Goal: Complete application form

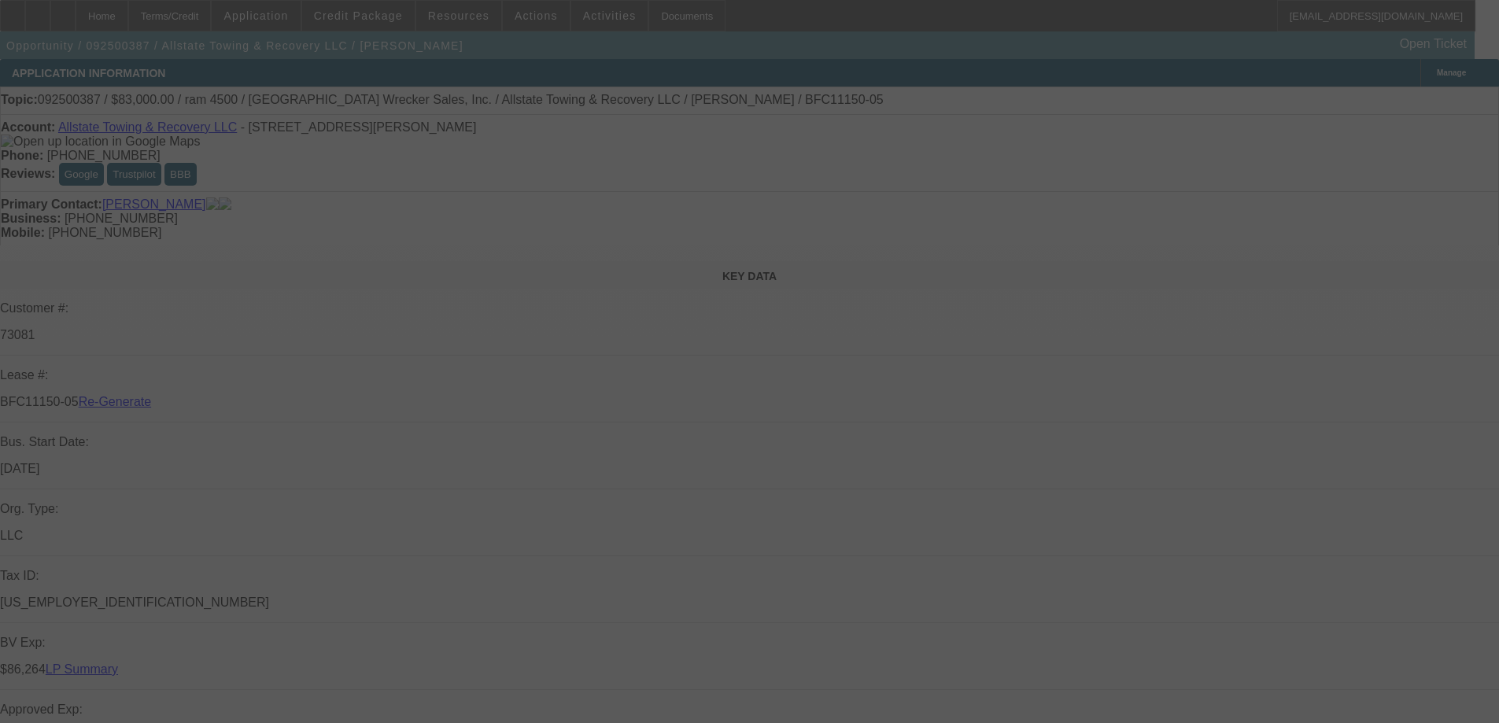
select select "3"
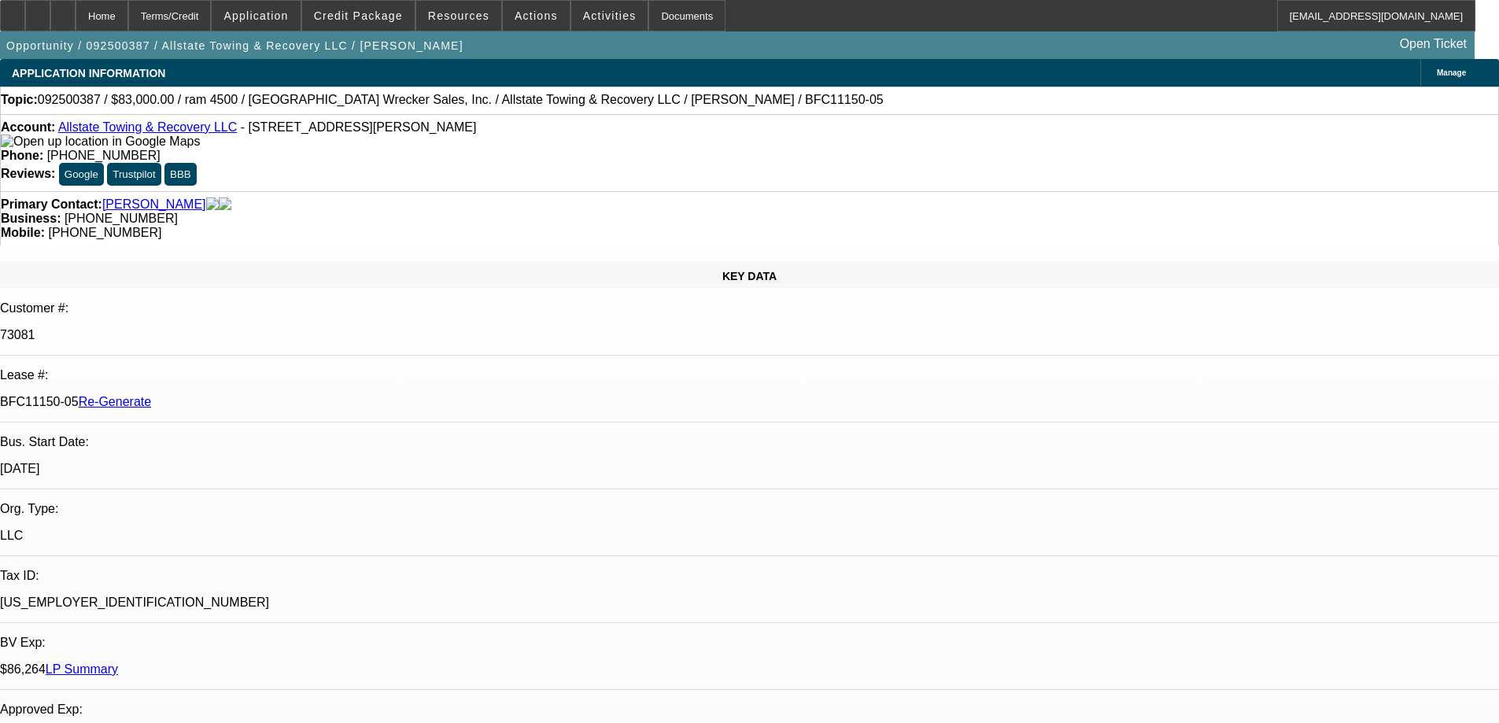
select select "0"
select select "2"
select select "0"
select select "6"
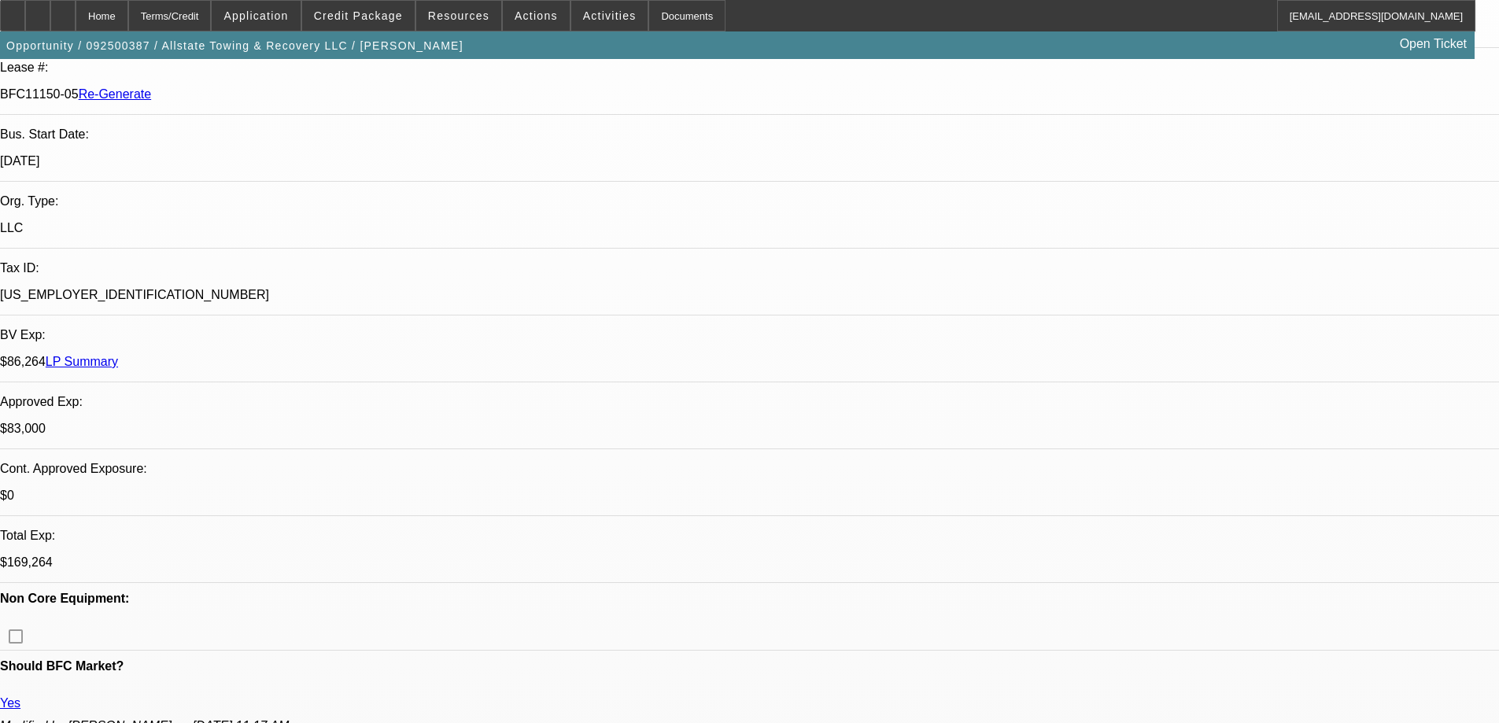
scroll to position [315, 0]
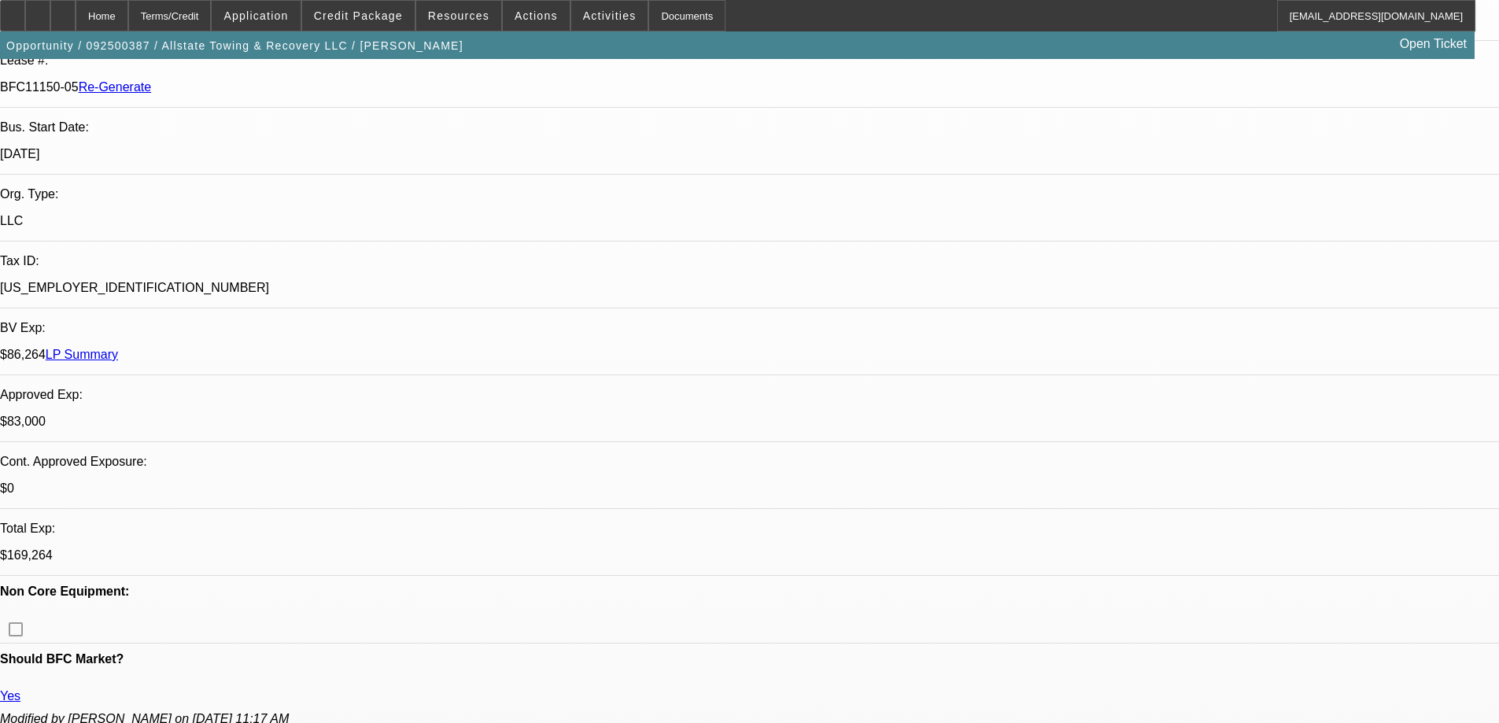
click at [672, 9] on div "Documents" at bounding box center [686, 15] width 77 height 31
click at [583, 17] on span "Activities" at bounding box center [610, 15] width 54 height 13
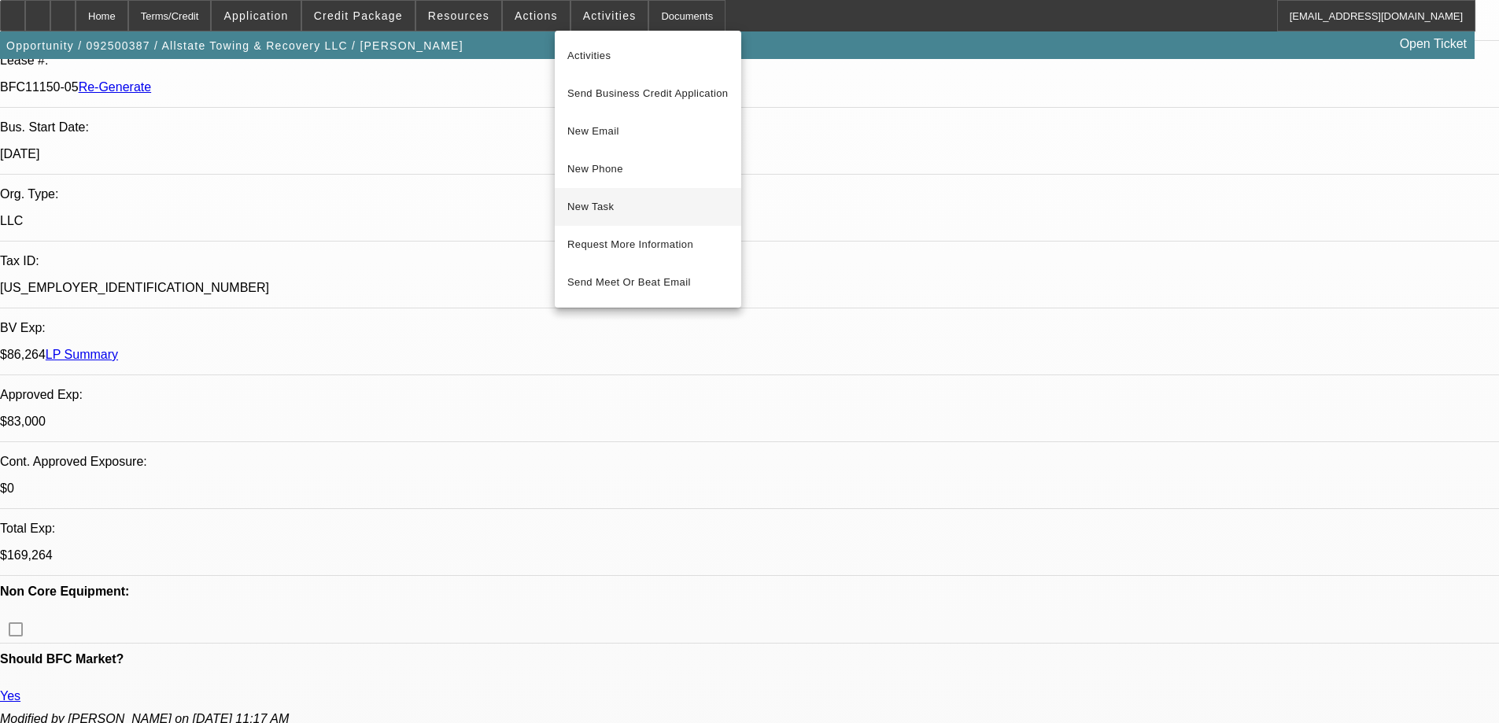
click at [593, 206] on span "New Task" at bounding box center [647, 206] width 161 height 19
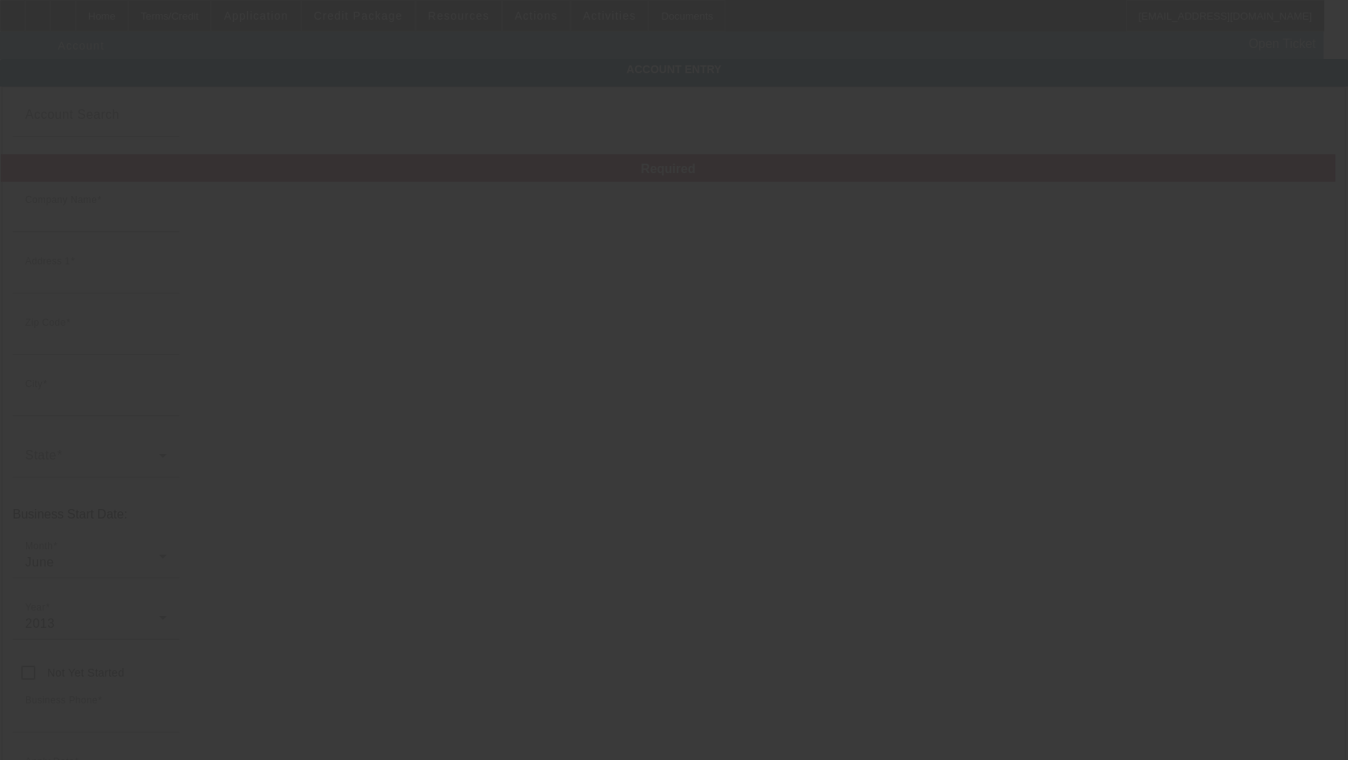
type input "Allstate Towing & Recovery LLC"
type input "247 Lake Shore Dr"
type input "29801"
type input "Aiken"
type input "[PHONE_NUMBER]"
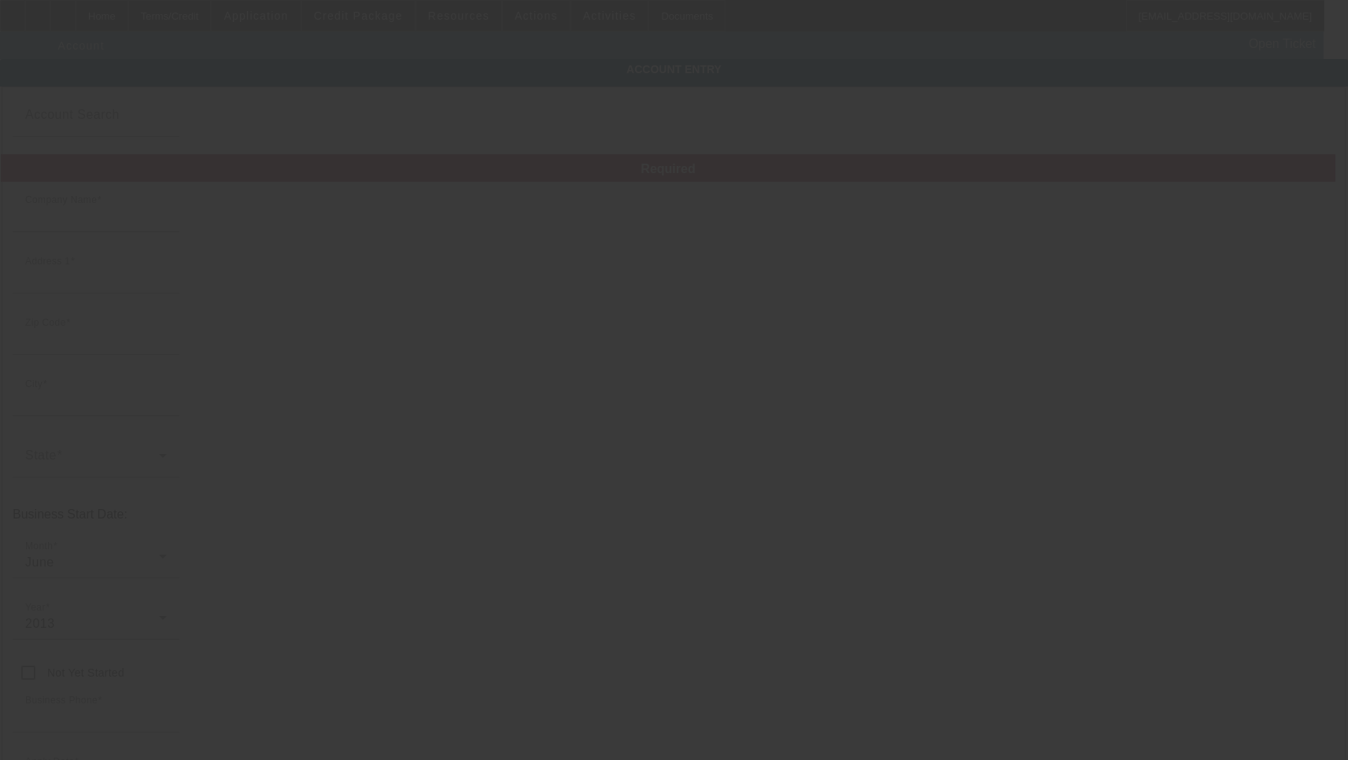
type input "justin.allstaterecovery@gmail.com"
type input "Aiken"
type input "(803) 643-4103"
type input "[US_EMPLOYER_IDENTIFICATION_NUMBER]"
type input "9/18/2025"
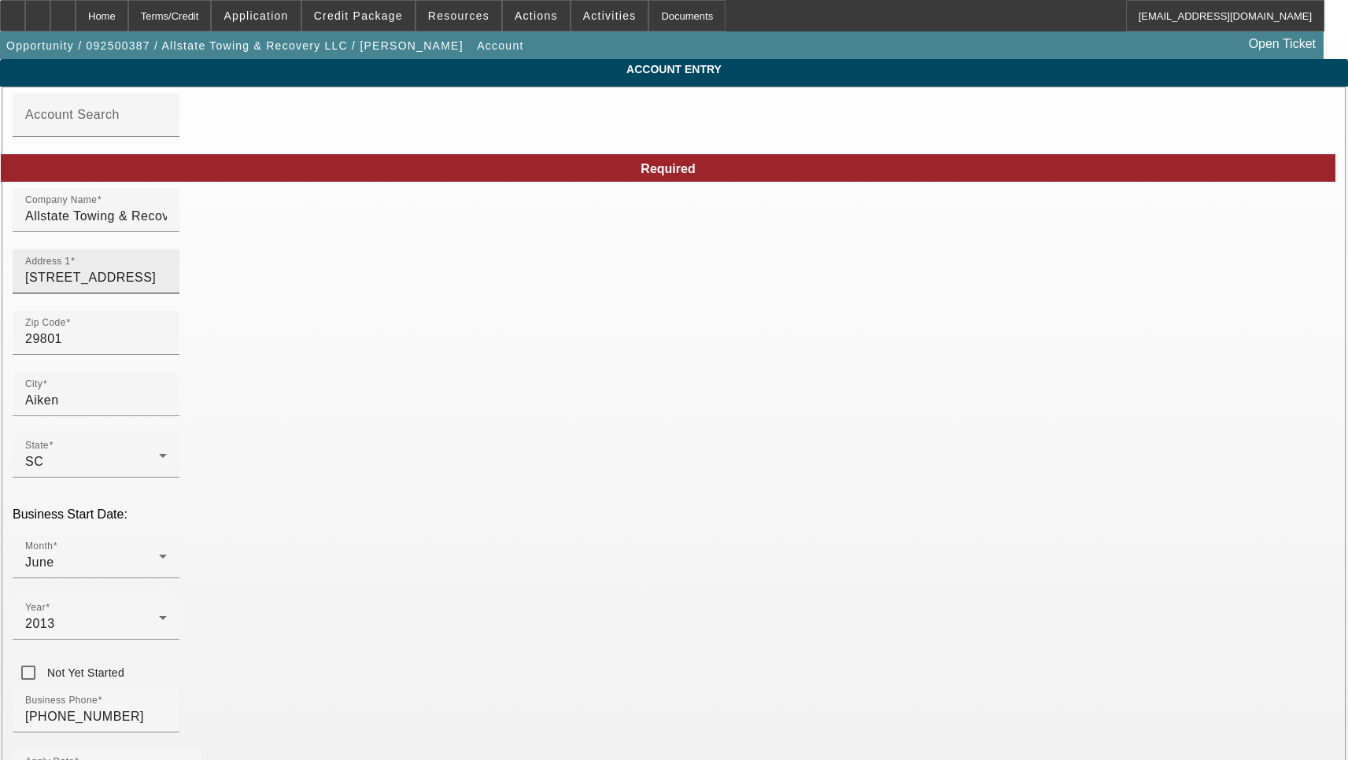
click at [167, 287] on input "247 Lake Shore Dr" at bounding box center [96, 277] width 142 height 19
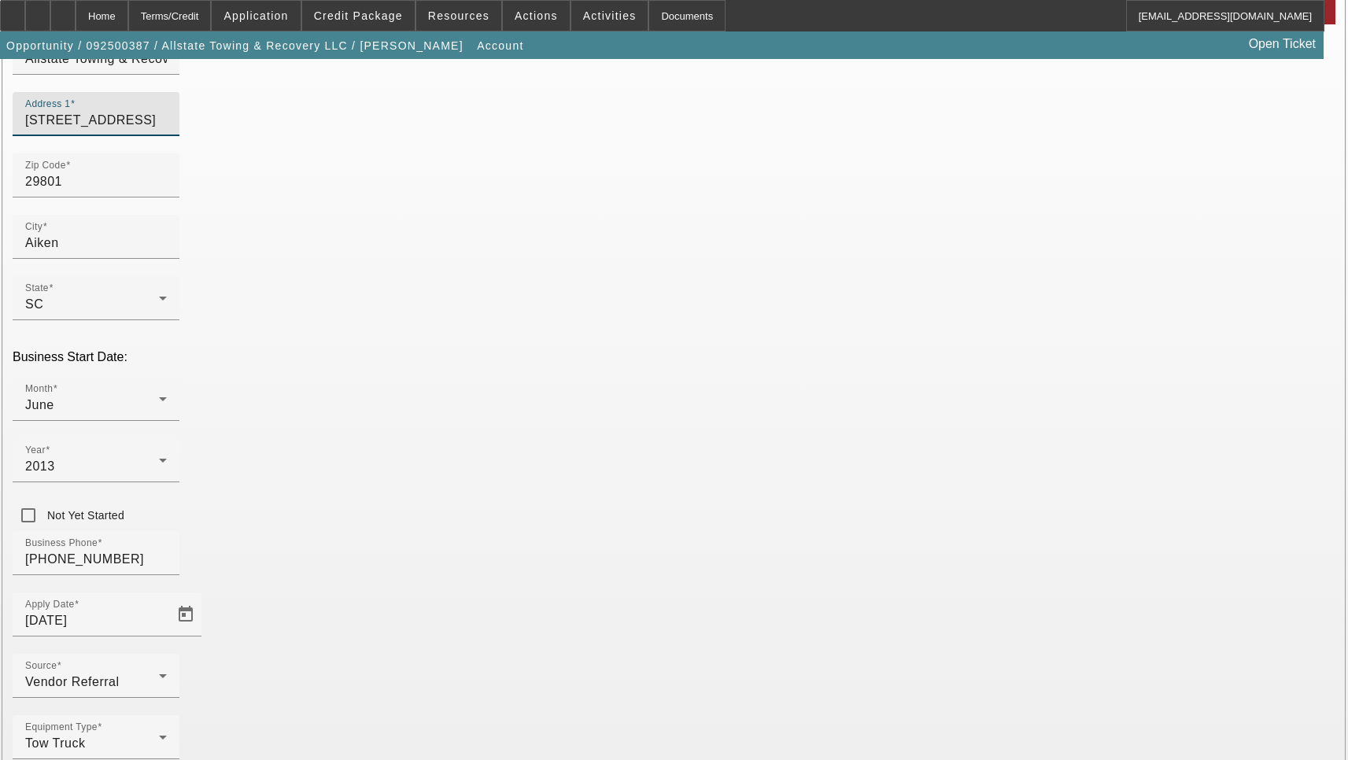
scroll to position [168, 0]
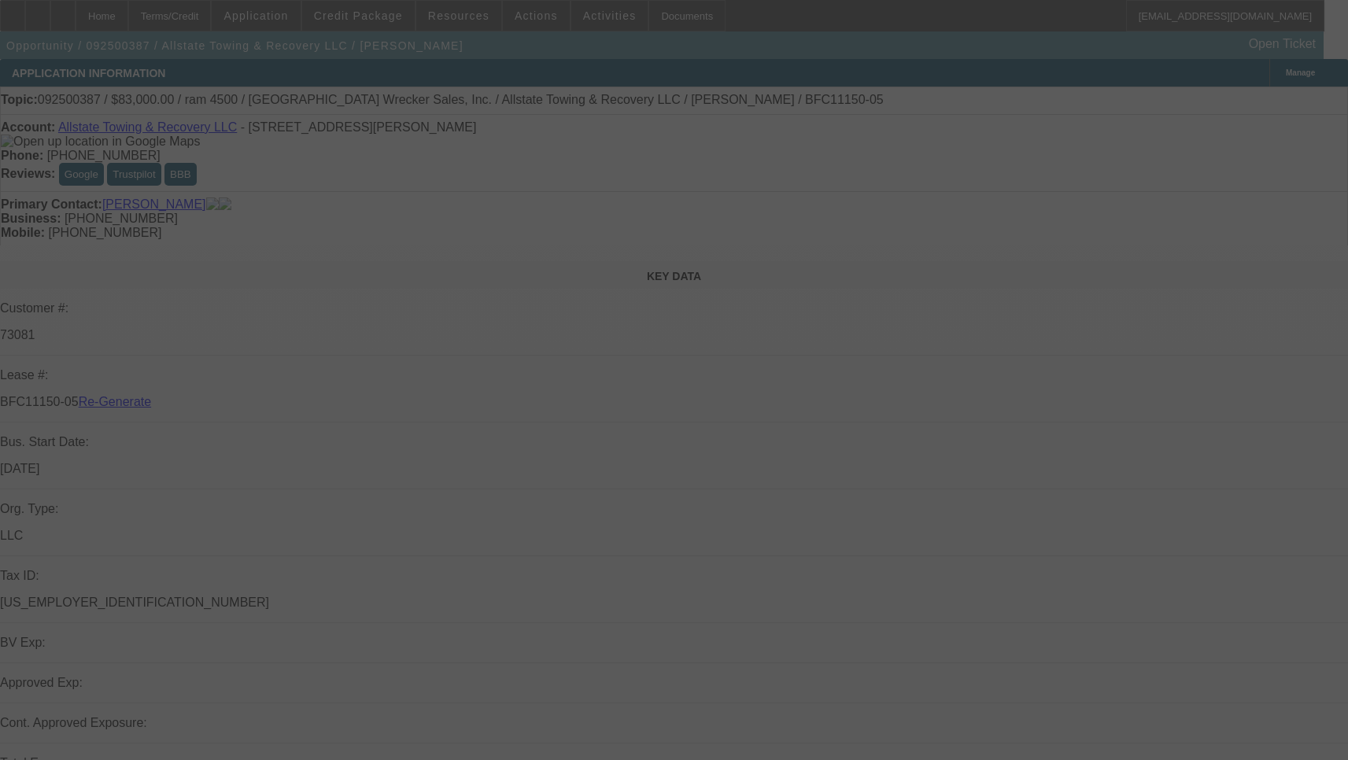
select select "3"
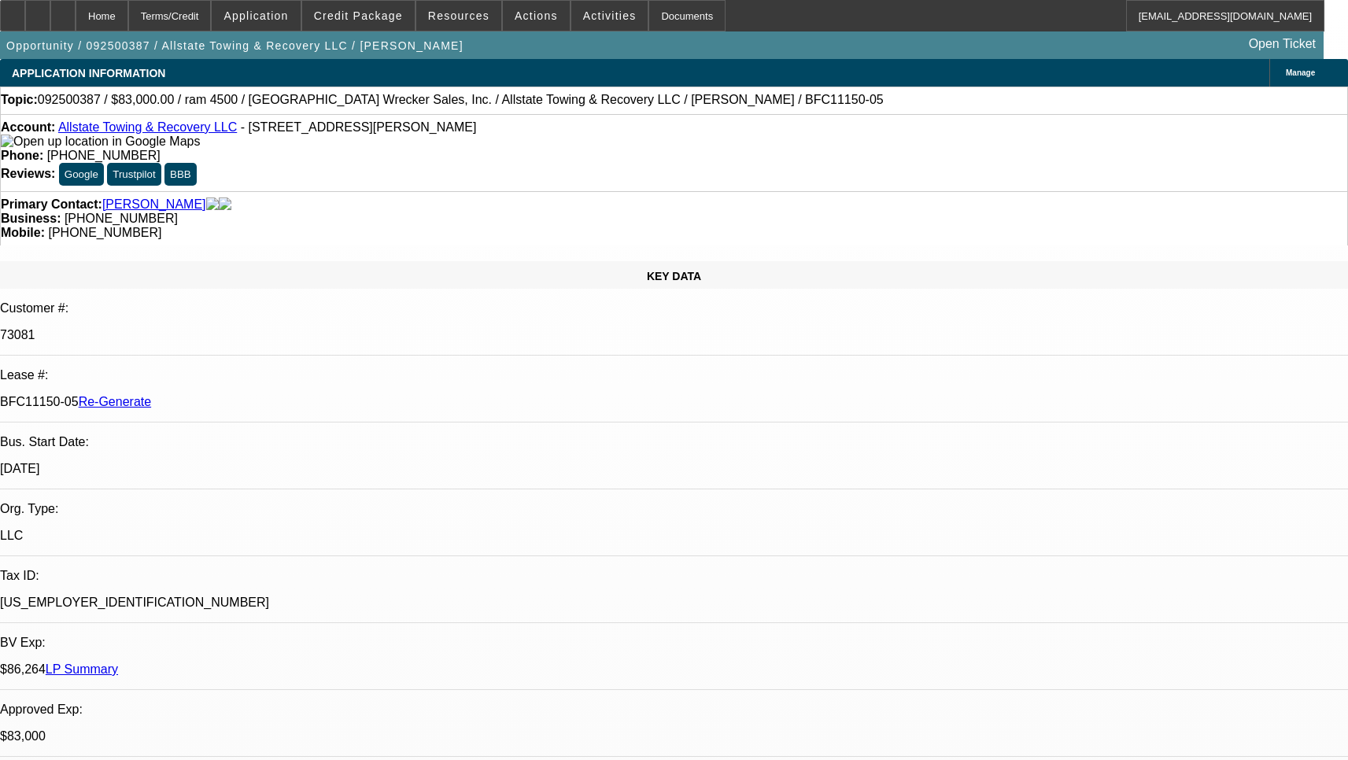
select select "0"
select select "2"
select select "0"
select select "1"
select select "2"
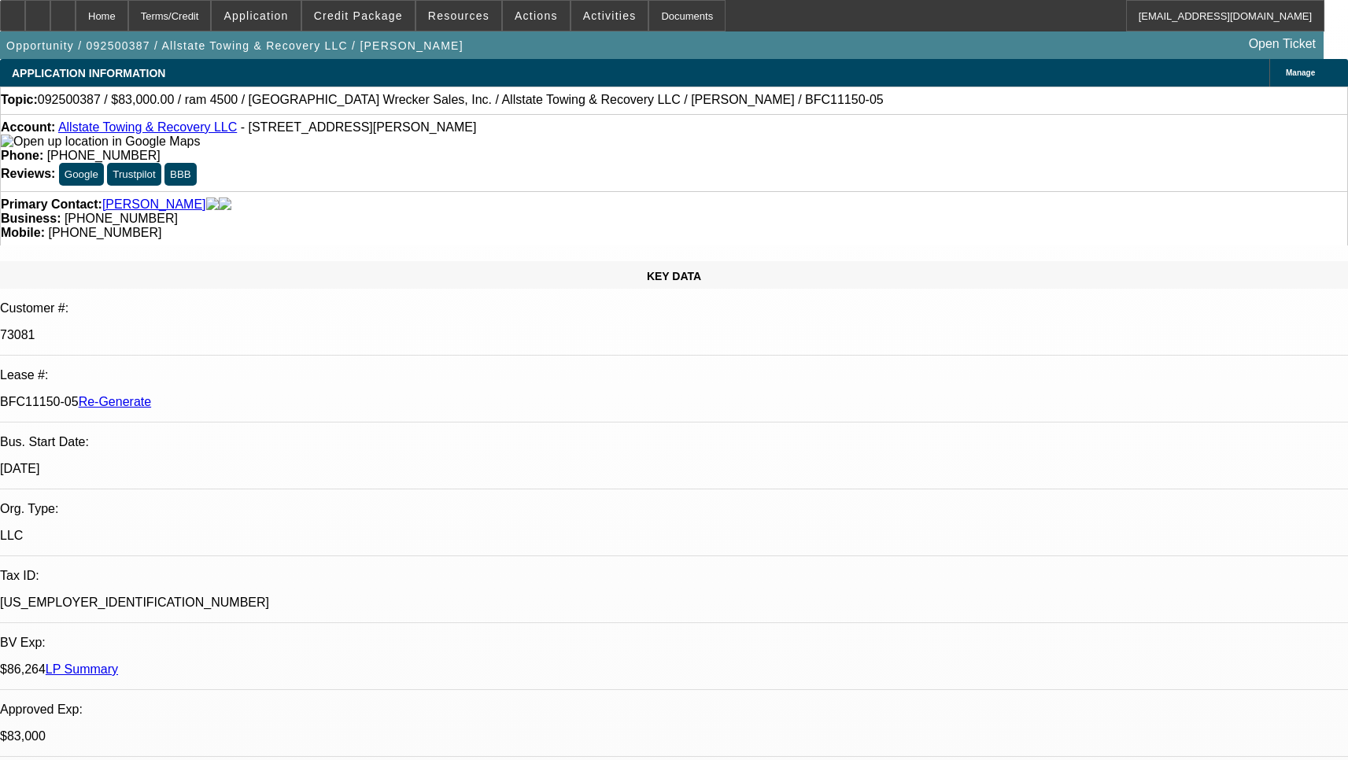
select select "6"
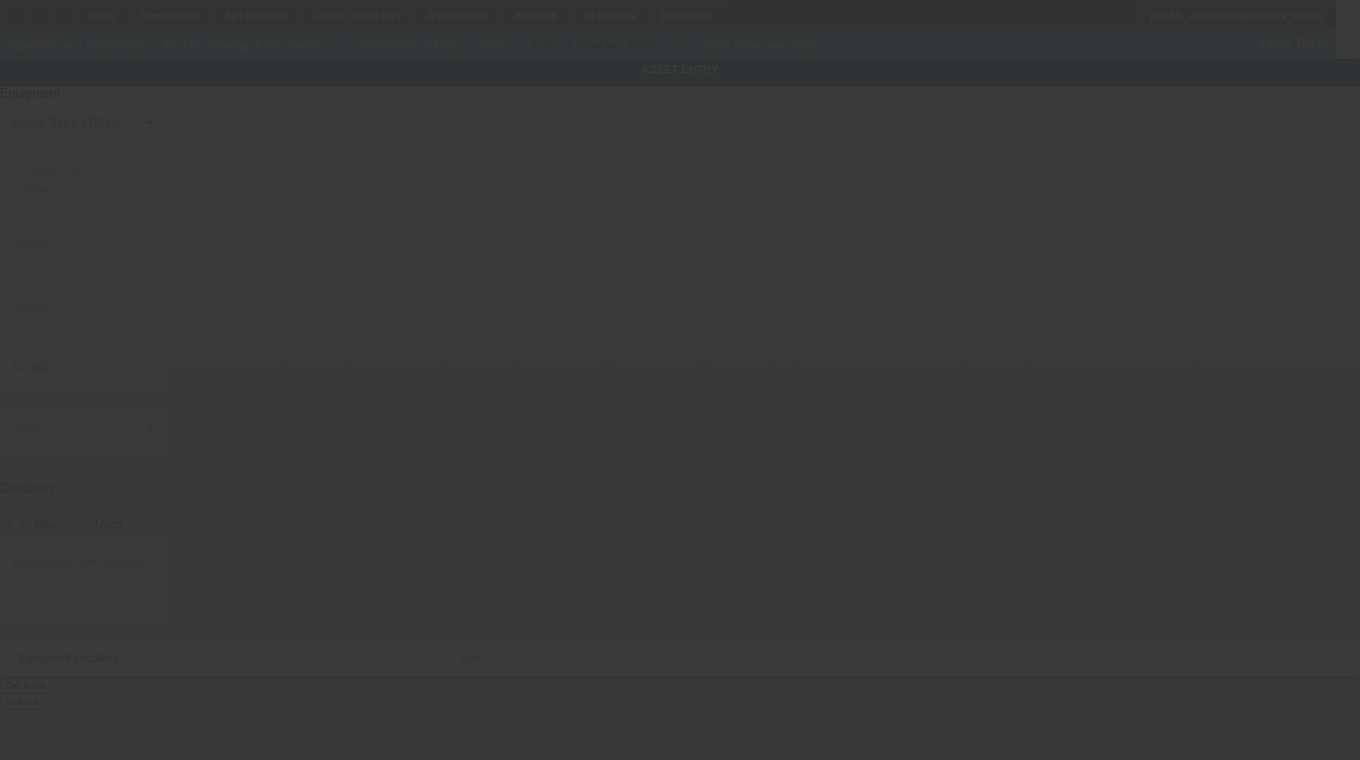
type input "3C7WRKAL7SG577792"
type input "ram"
type input "4500"
radio input "true"
type textarea "w/"
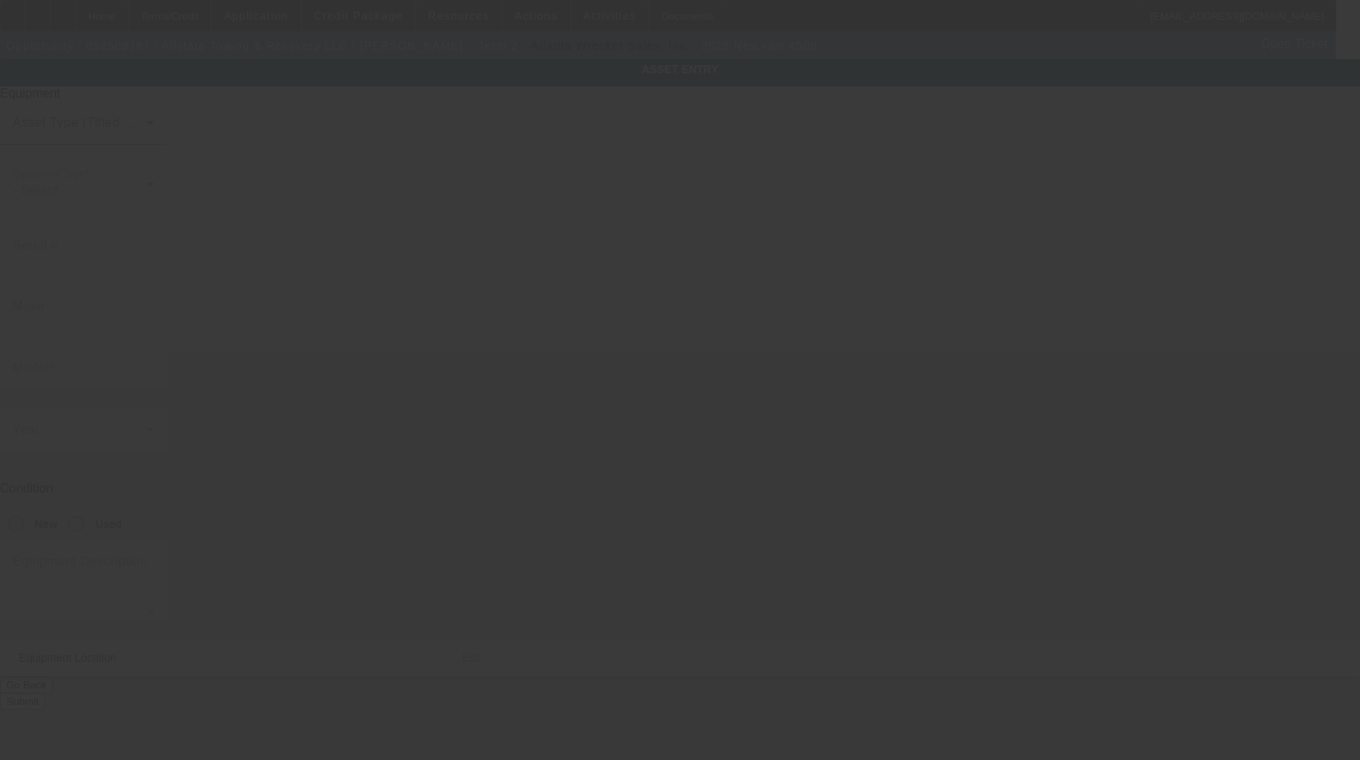
type input "247 Lake Shore Dr"
type input "Aiken"
type input "29801"
type input "Aiken"
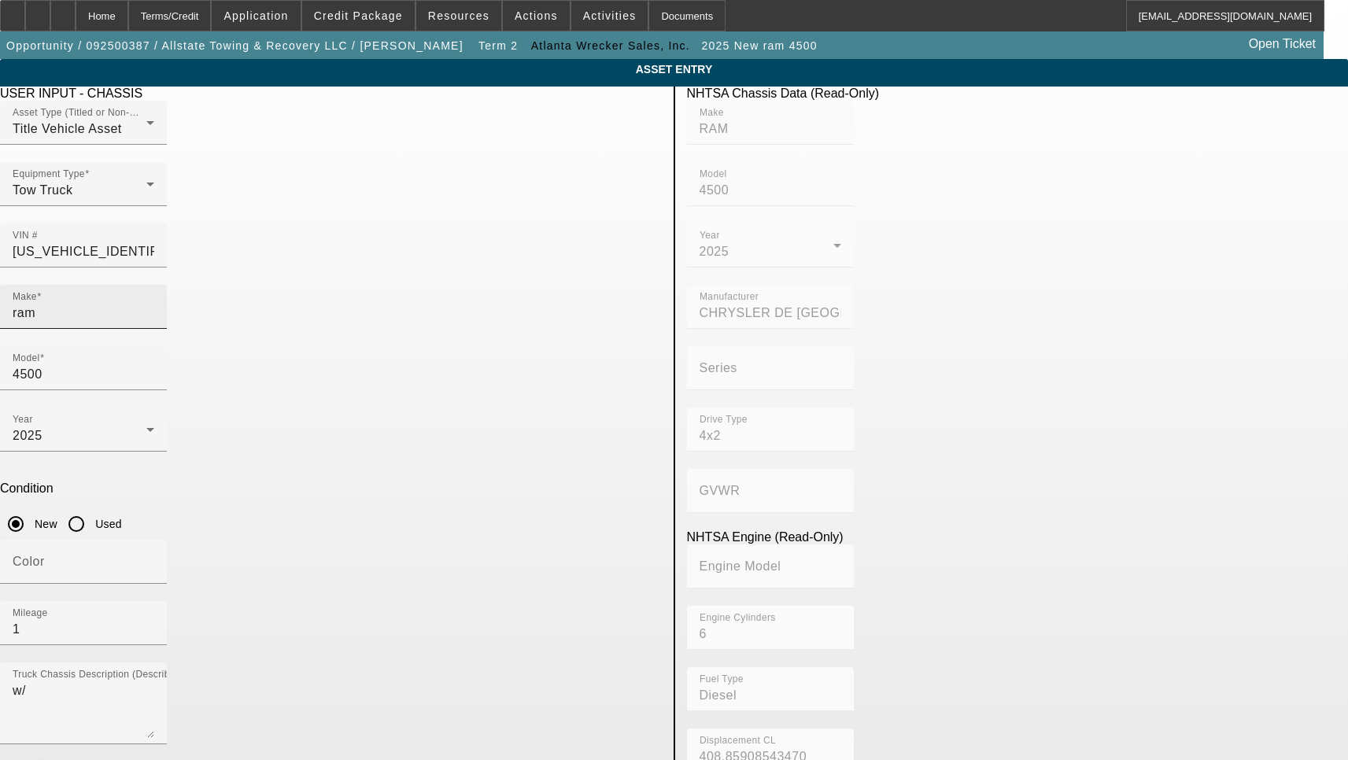
click at [154, 304] on input "ram" at bounding box center [84, 313] width 142 height 19
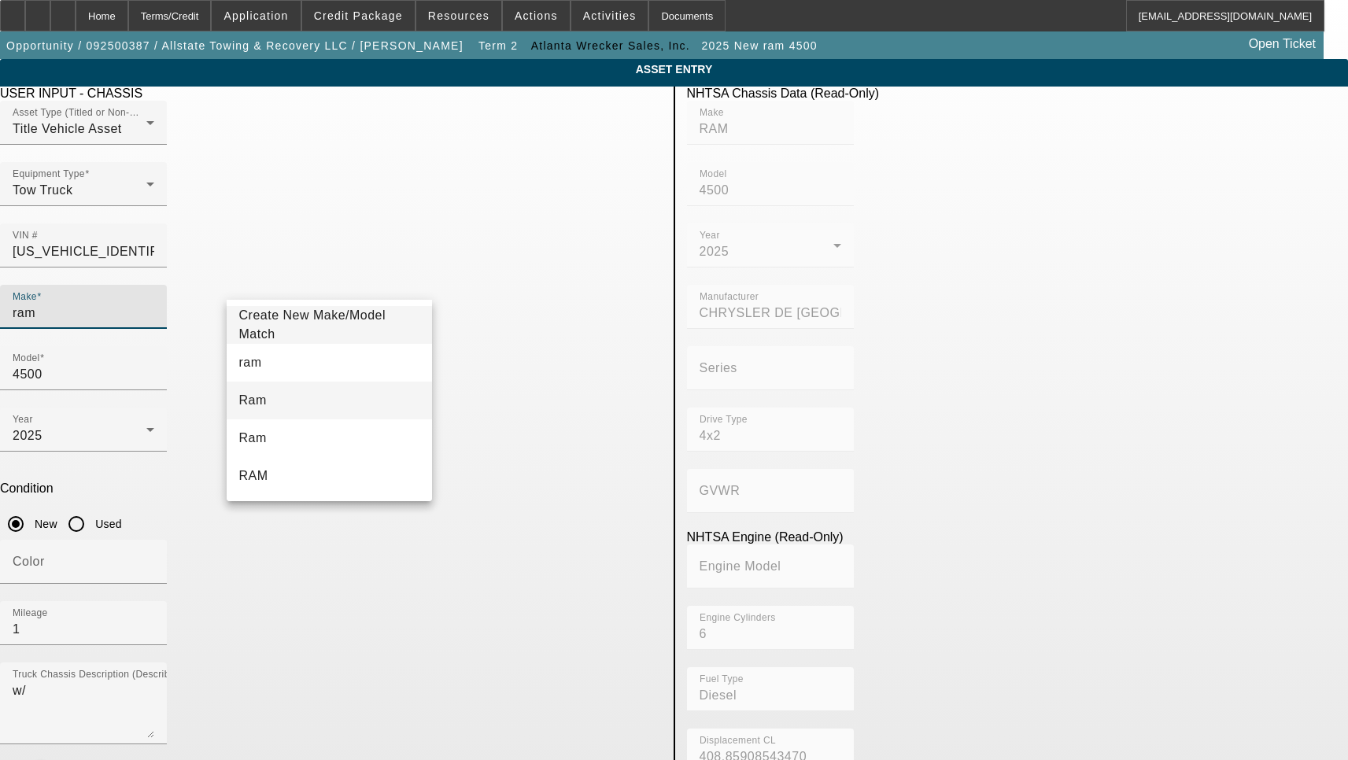
click at [297, 394] on mat-option "Ram" at bounding box center [330, 401] width 206 height 38
type input "Ram"
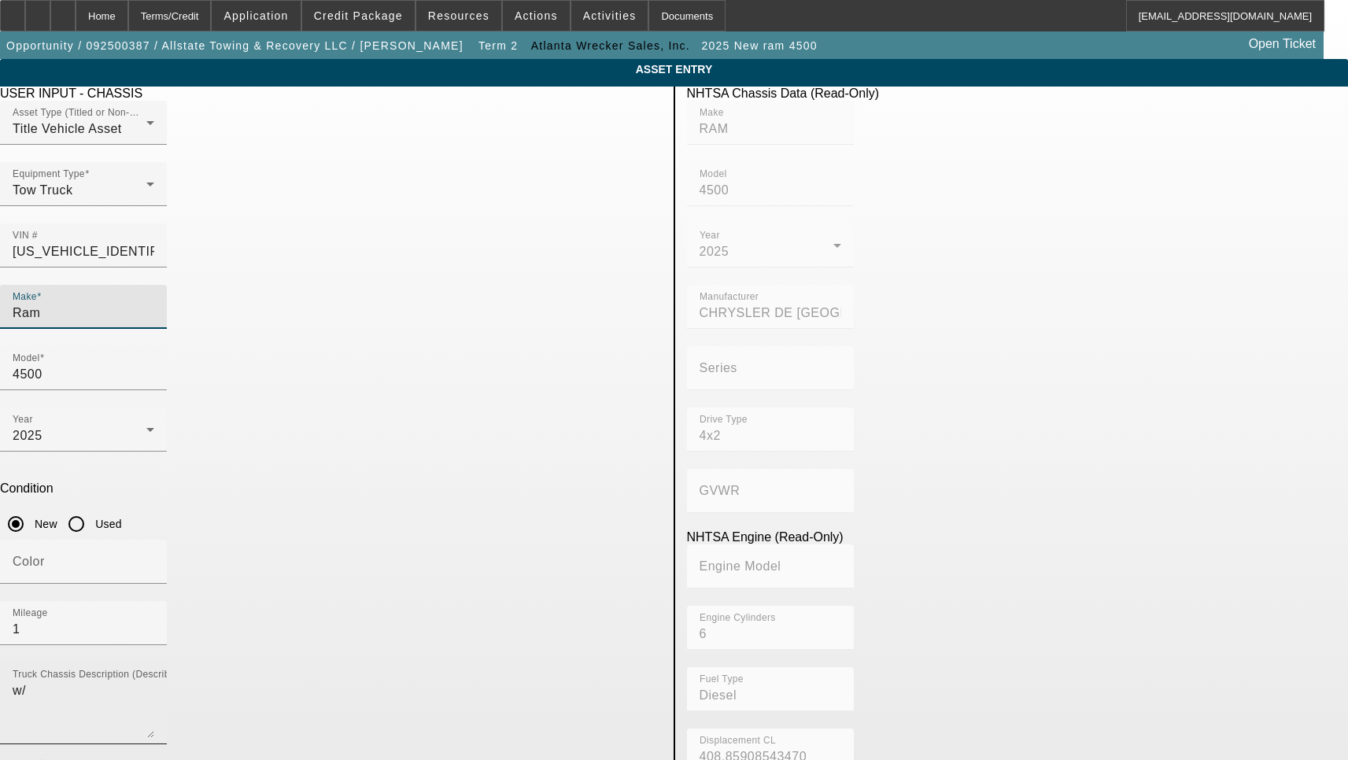
click at [154, 681] on textarea "w/" at bounding box center [84, 709] width 142 height 57
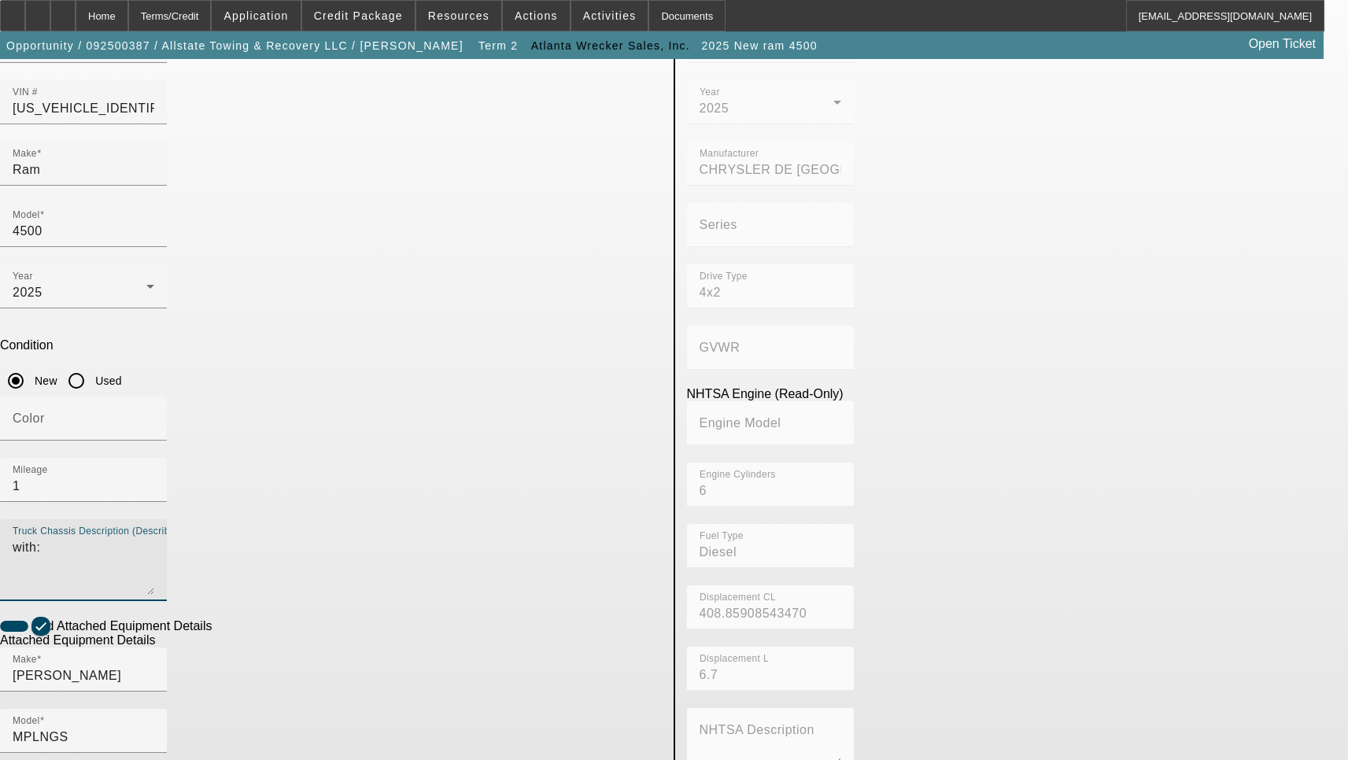
scroll to position [157, 0]
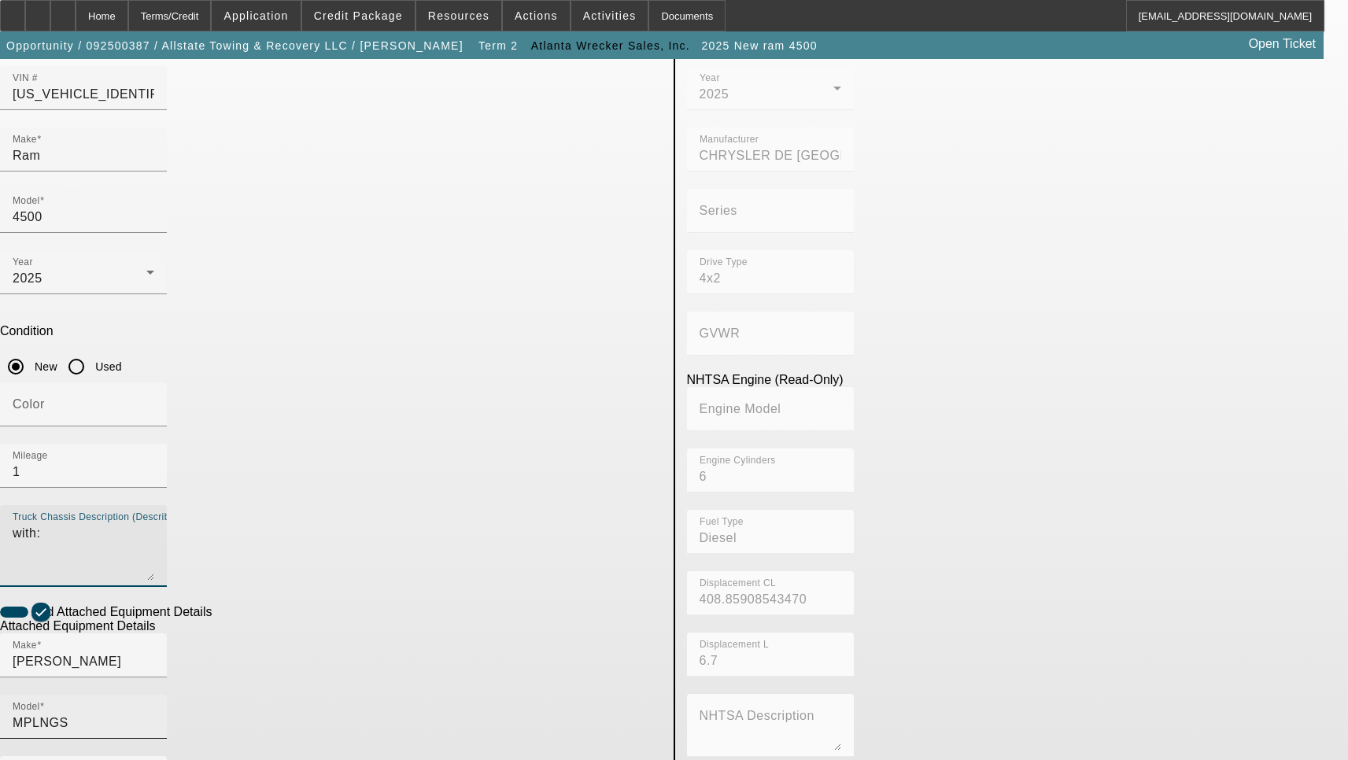
type textarea "with:"
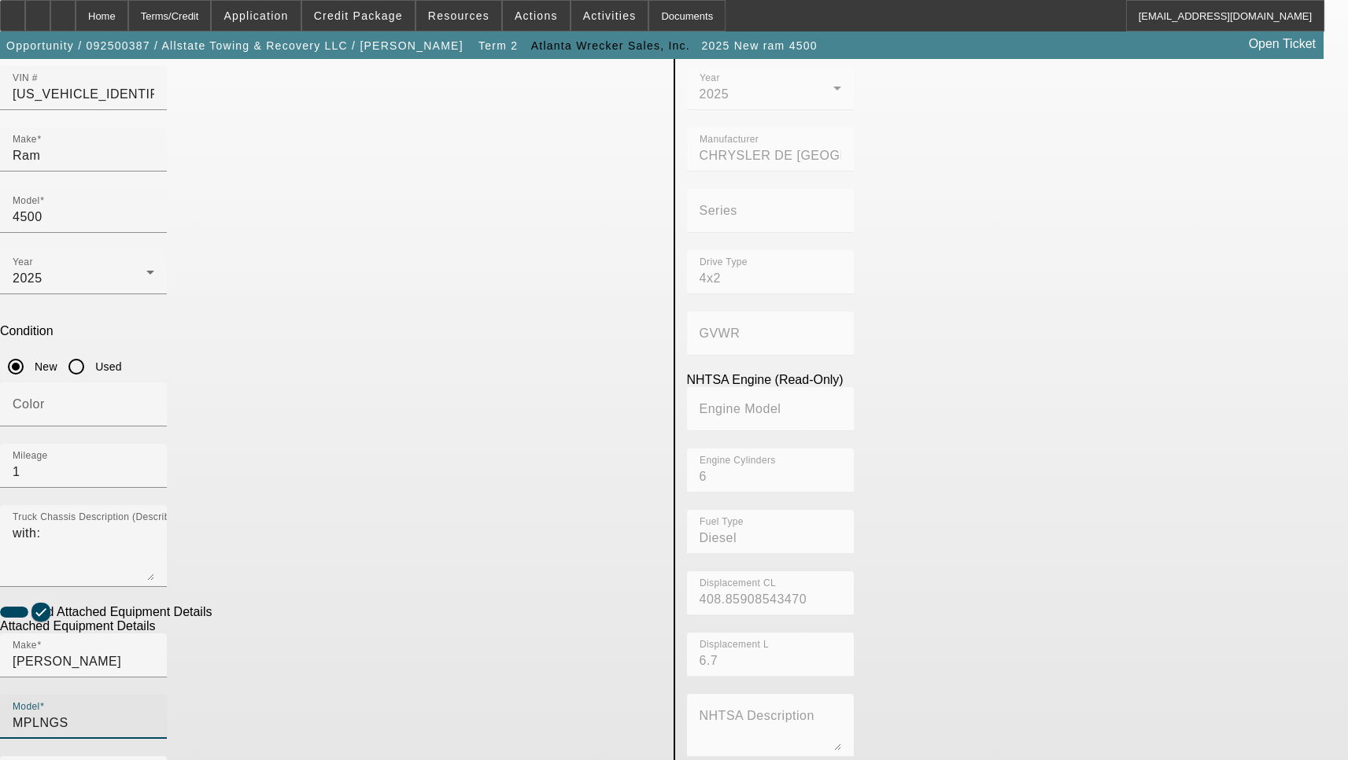
click at [154, 714] on input "MPLNGS" at bounding box center [84, 723] width 142 height 19
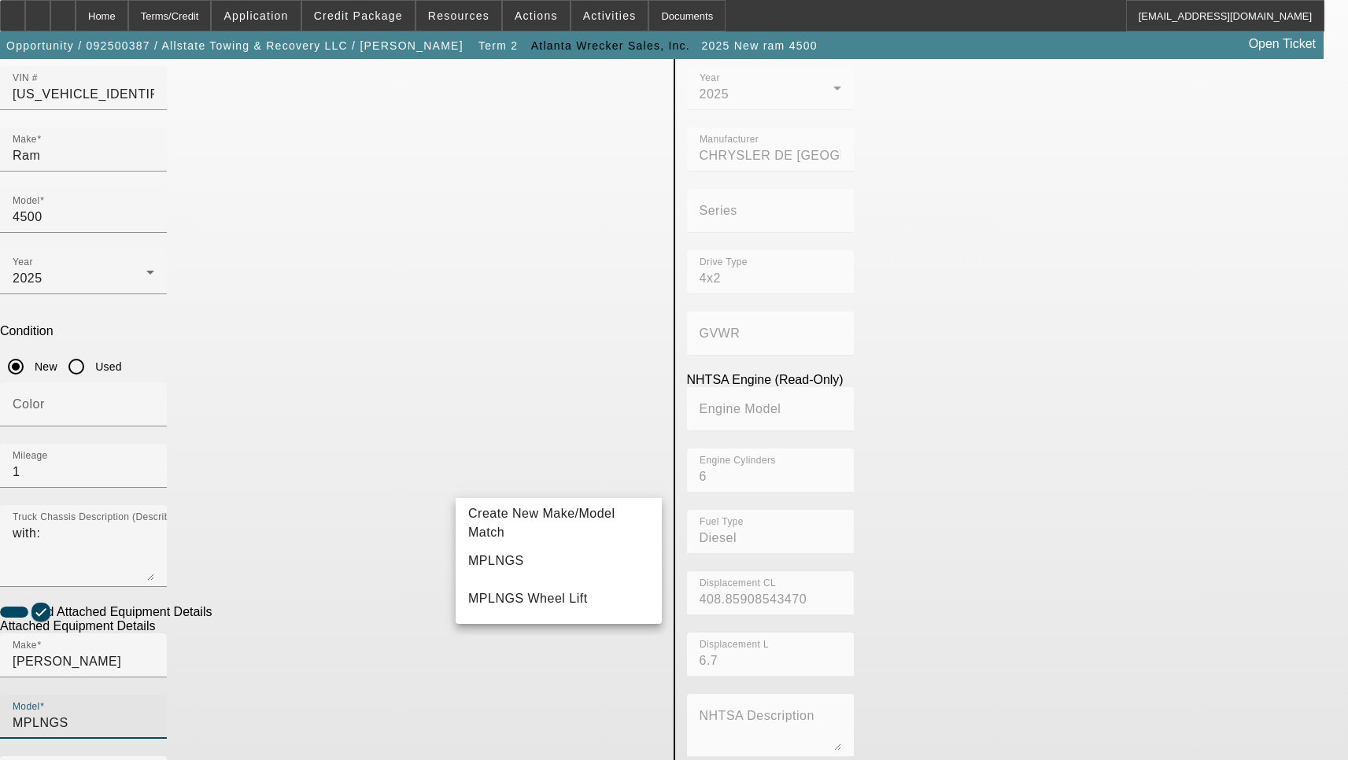
click at [154, 714] on input "MPLNGS" at bounding box center [84, 723] width 142 height 19
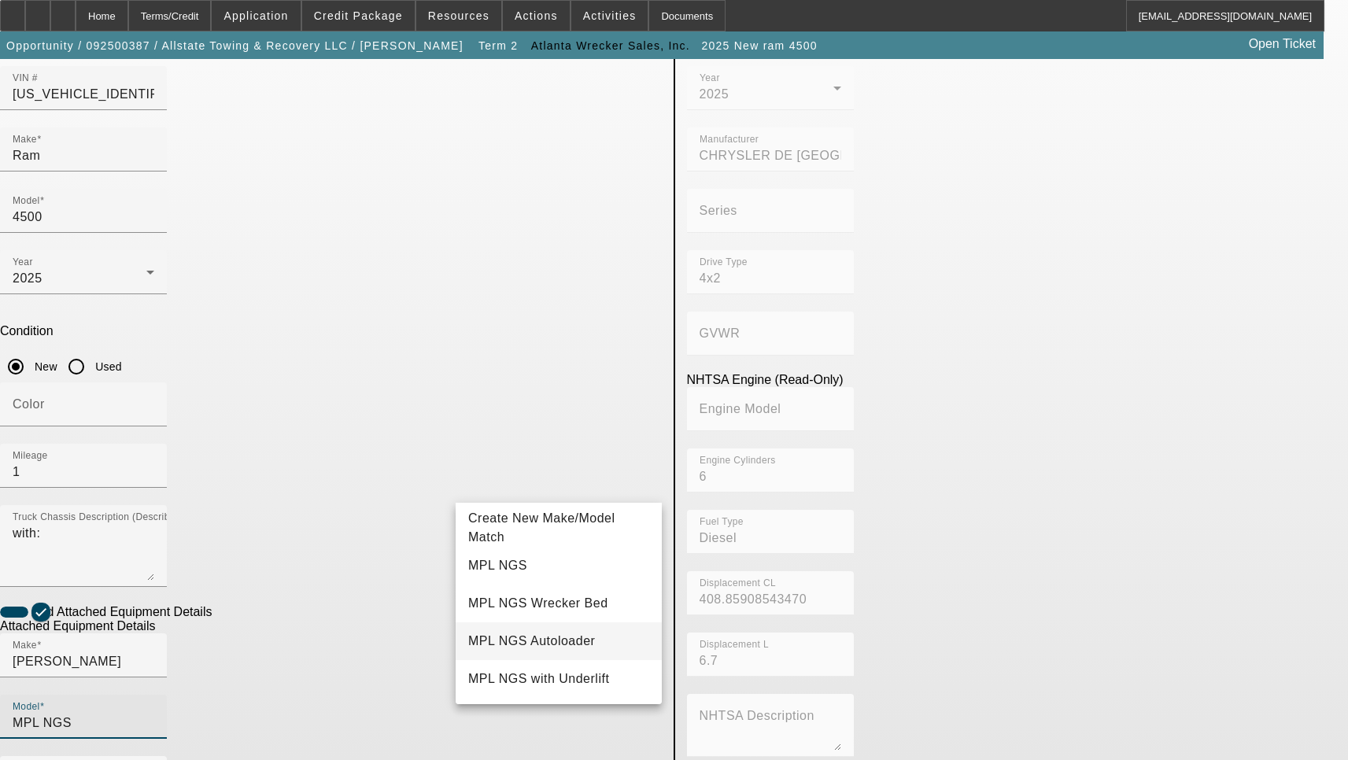
scroll to position [79, 0]
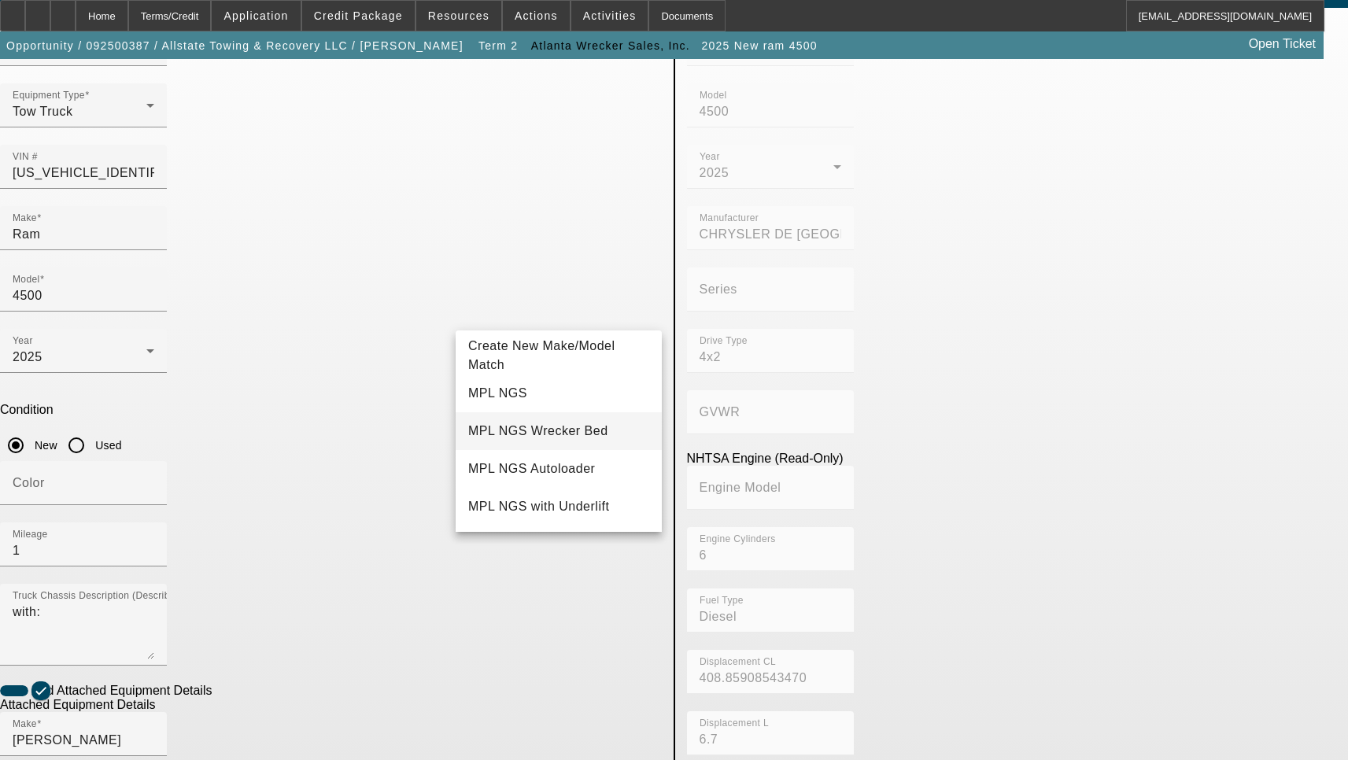
click at [538, 436] on span "MPL NGS Wrecker Bed" at bounding box center [538, 430] width 140 height 13
type input "MPL NGS Wrecker Bed"
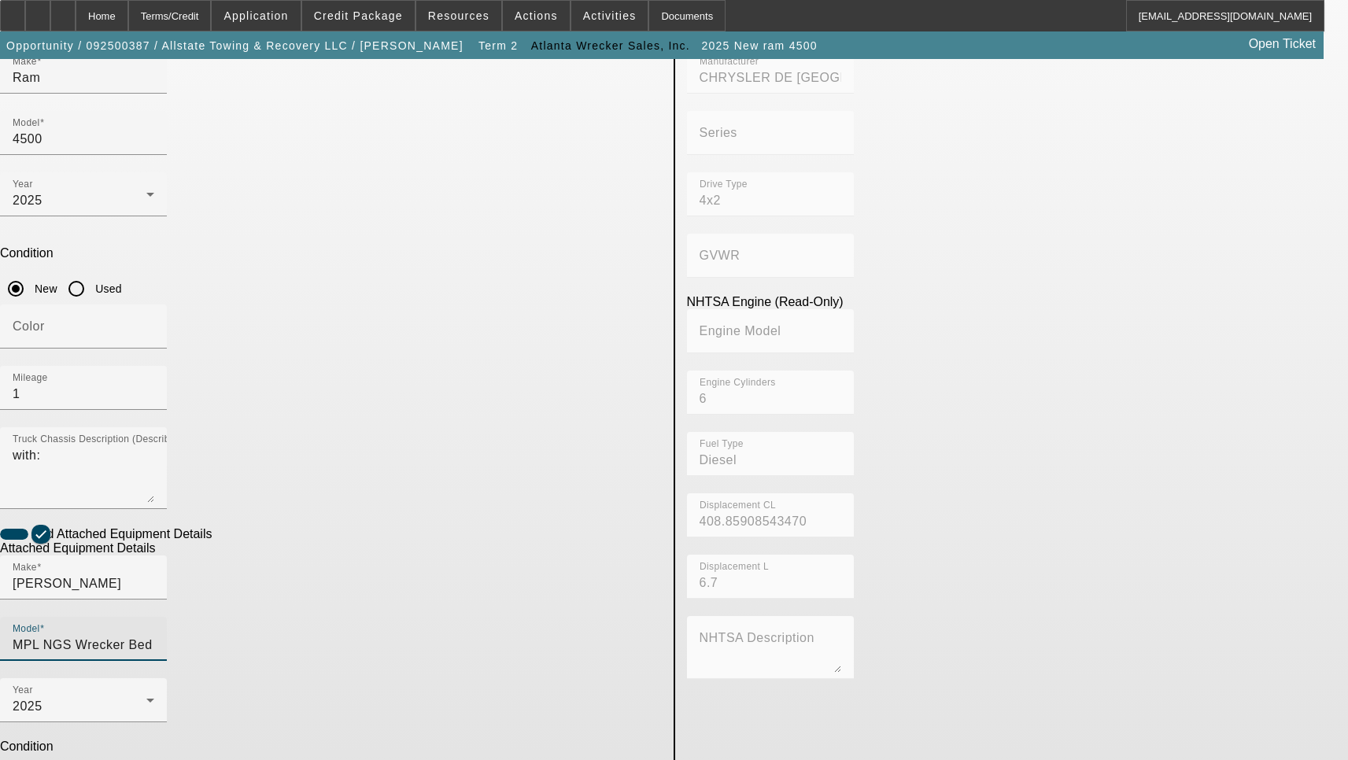
scroll to position [236, 0]
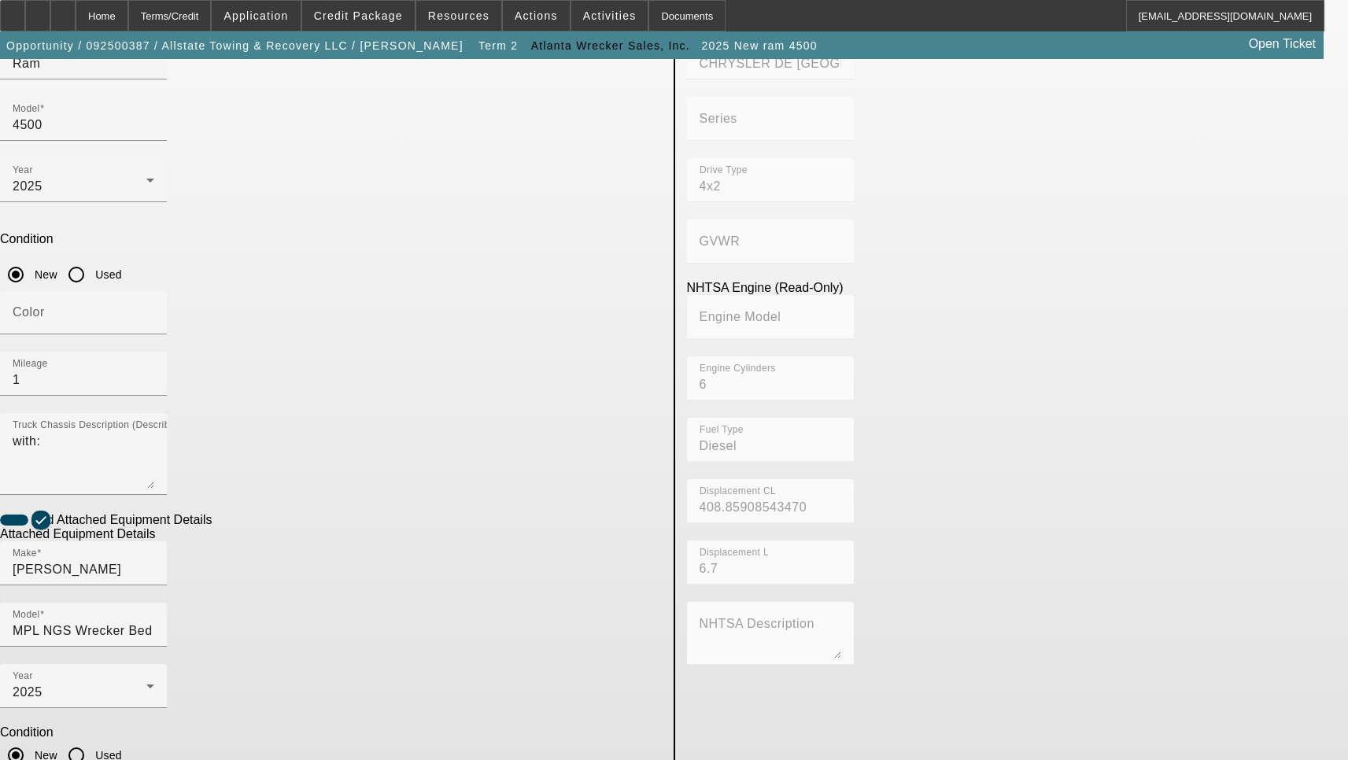
scroll to position [253, 0]
type textarea "Includes all options, attachments and accessories"
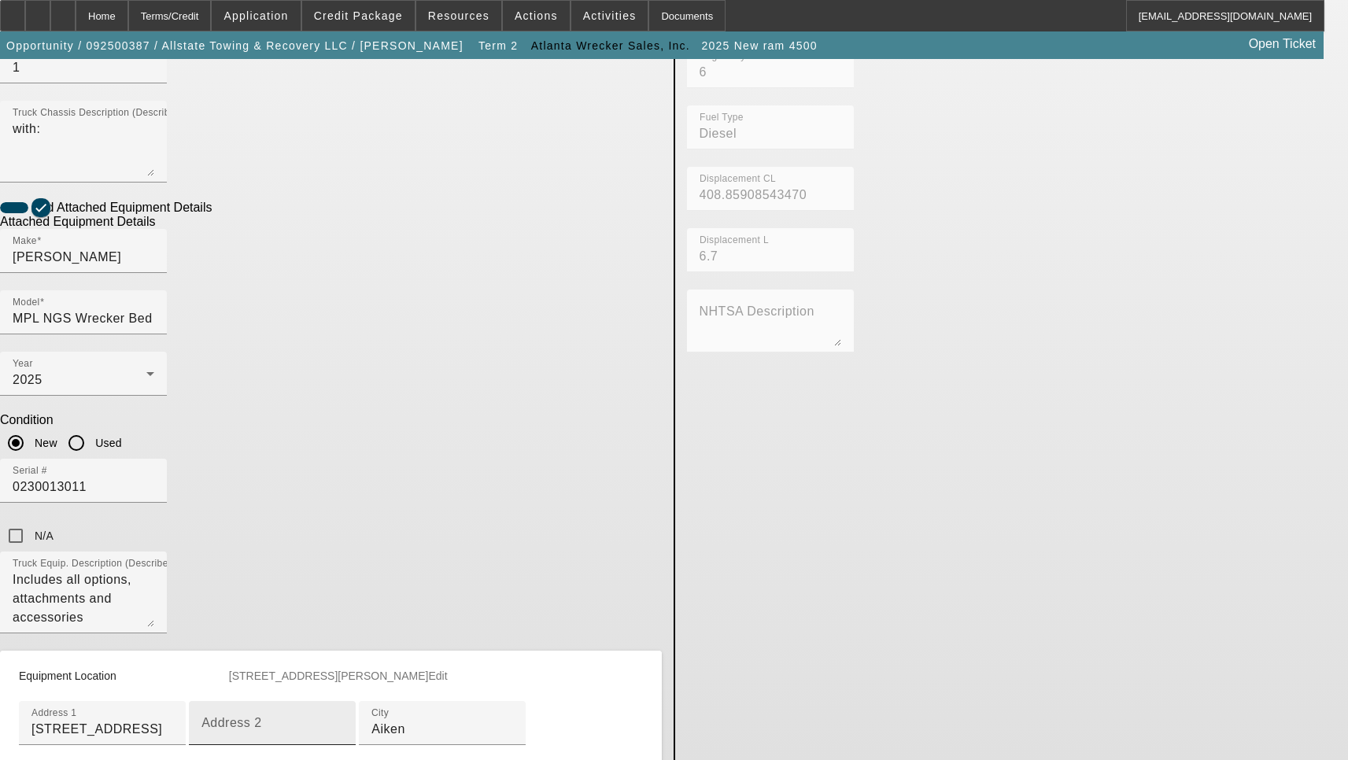
scroll to position [568, 0]
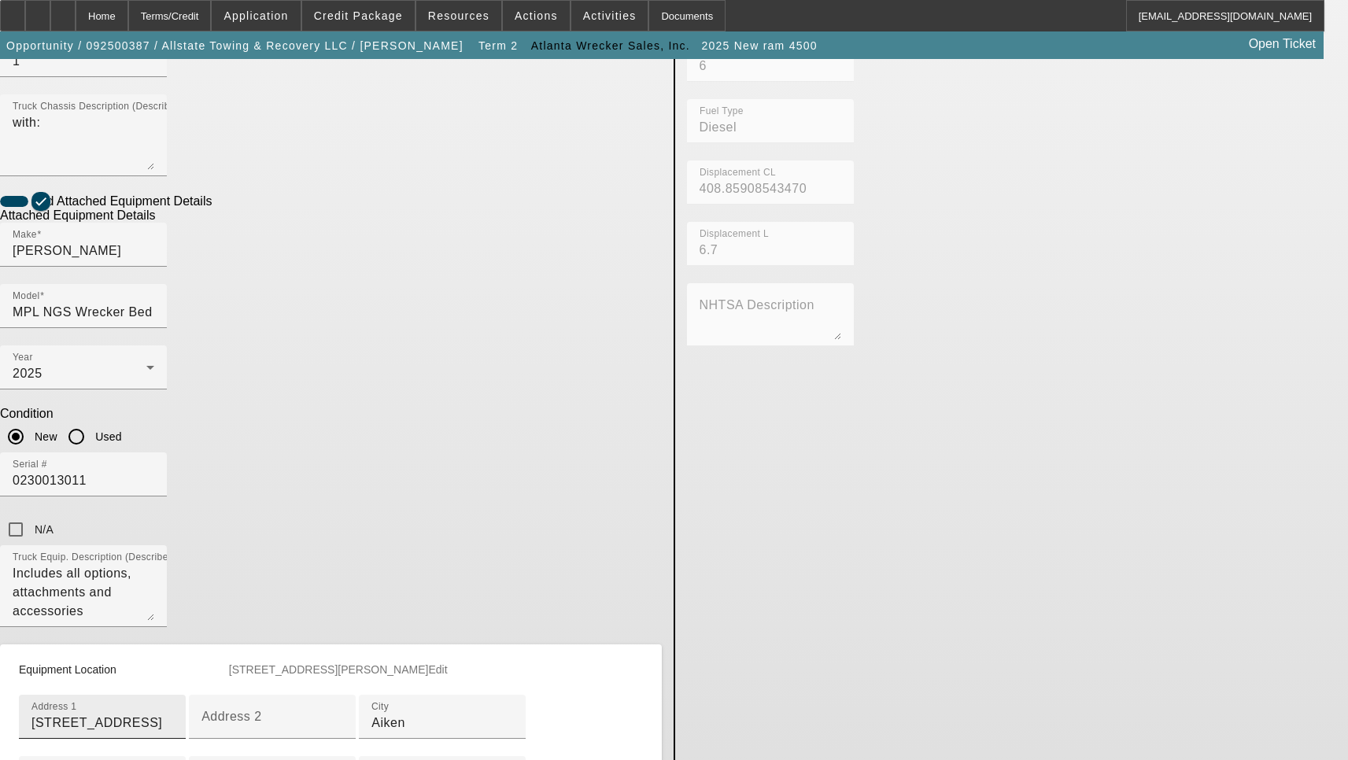
click at [173, 714] on input "247 Lake Shore Dr" at bounding box center [102, 723] width 142 height 19
type input "2452 Wheeless Rd"
type input "Augusta"
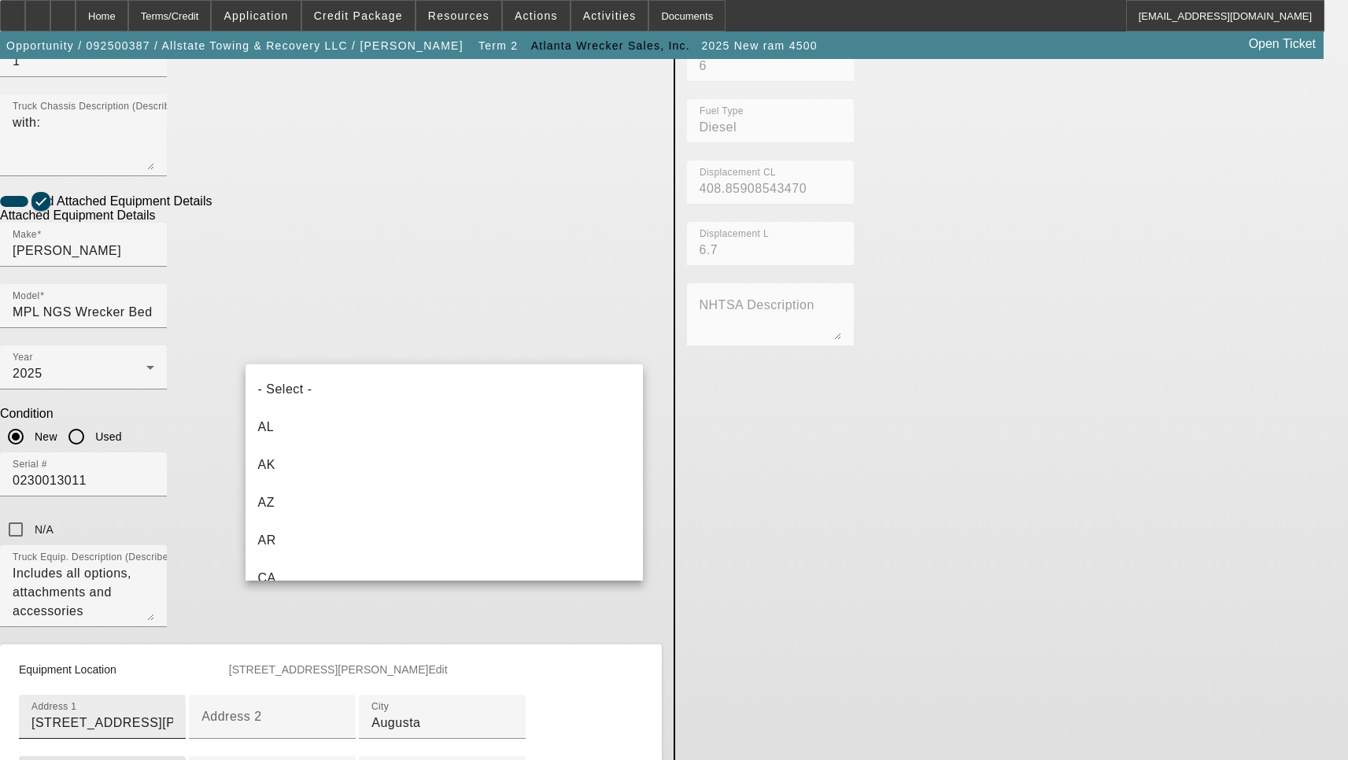
scroll to position [243, 0]
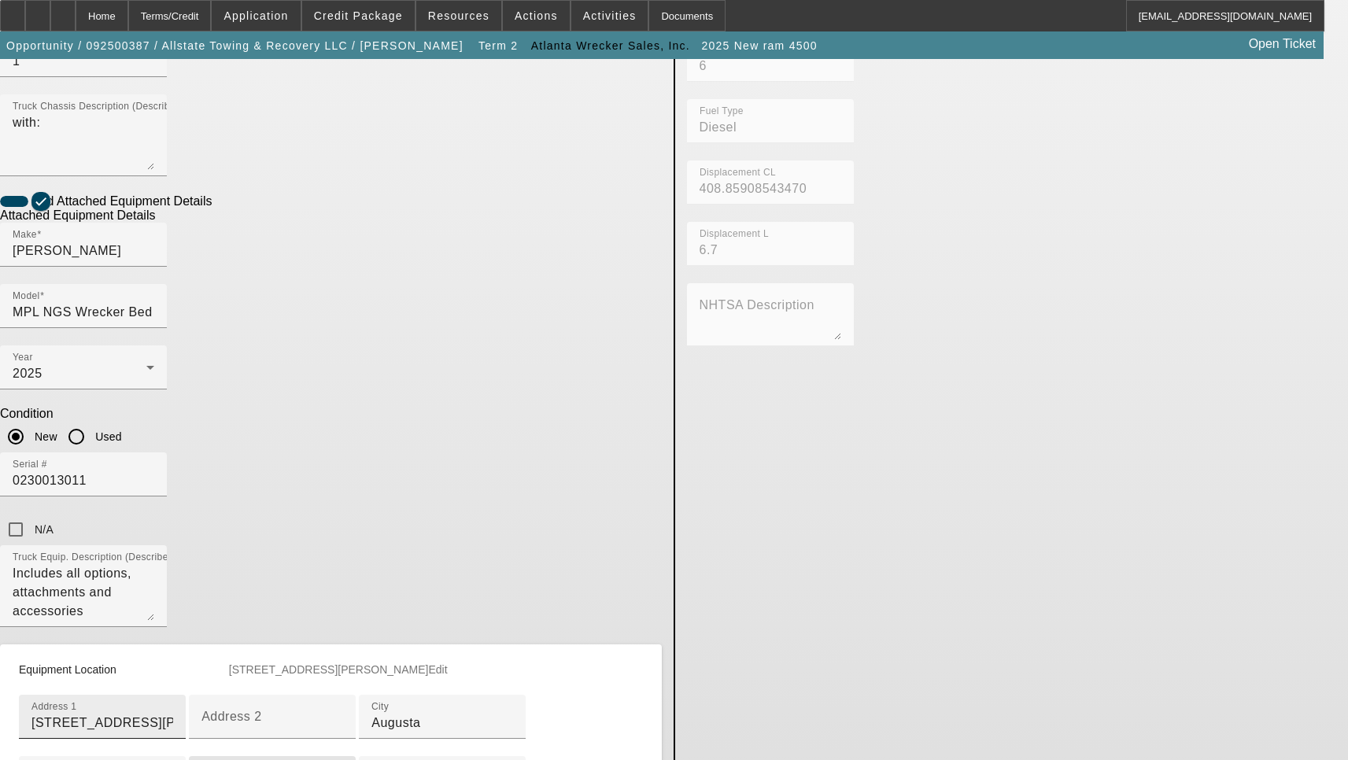
type input "30906"
type input "Richmond"
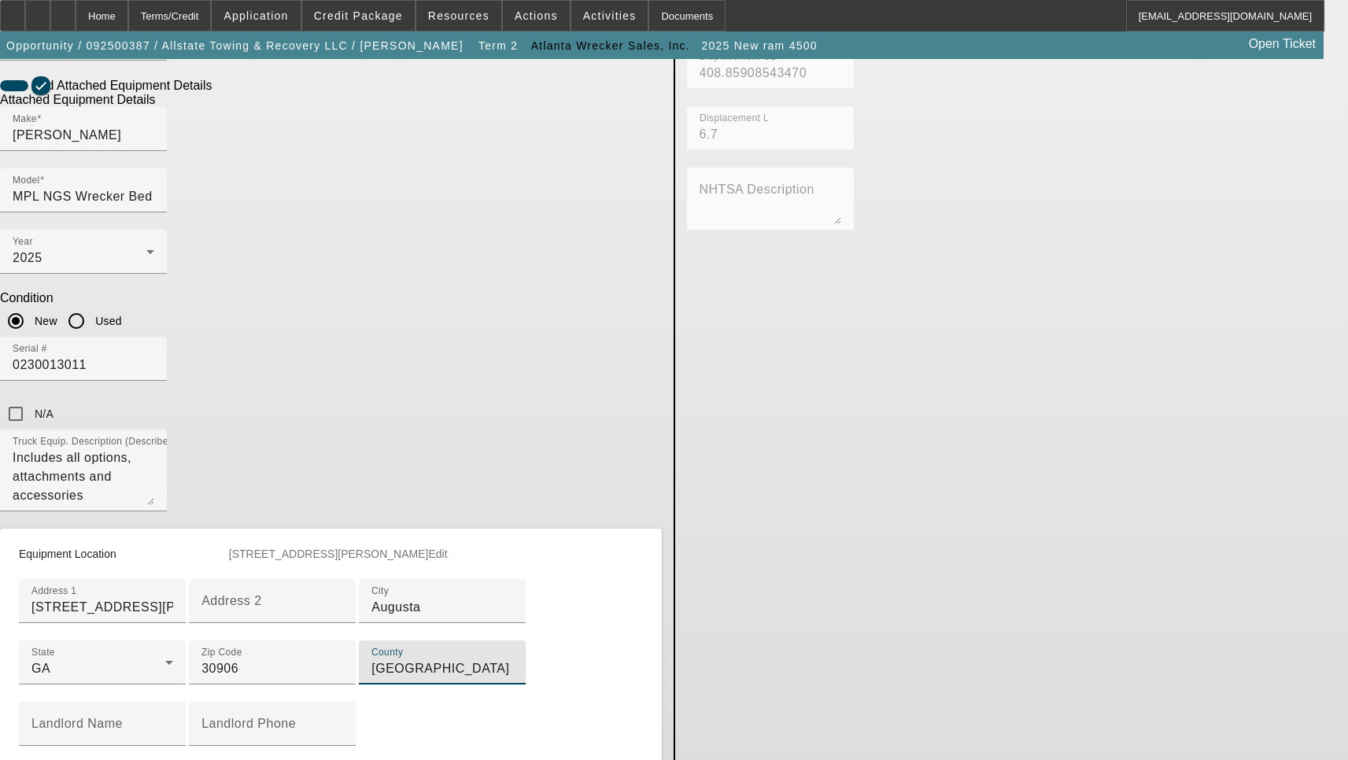
scroll to position [792, 0]
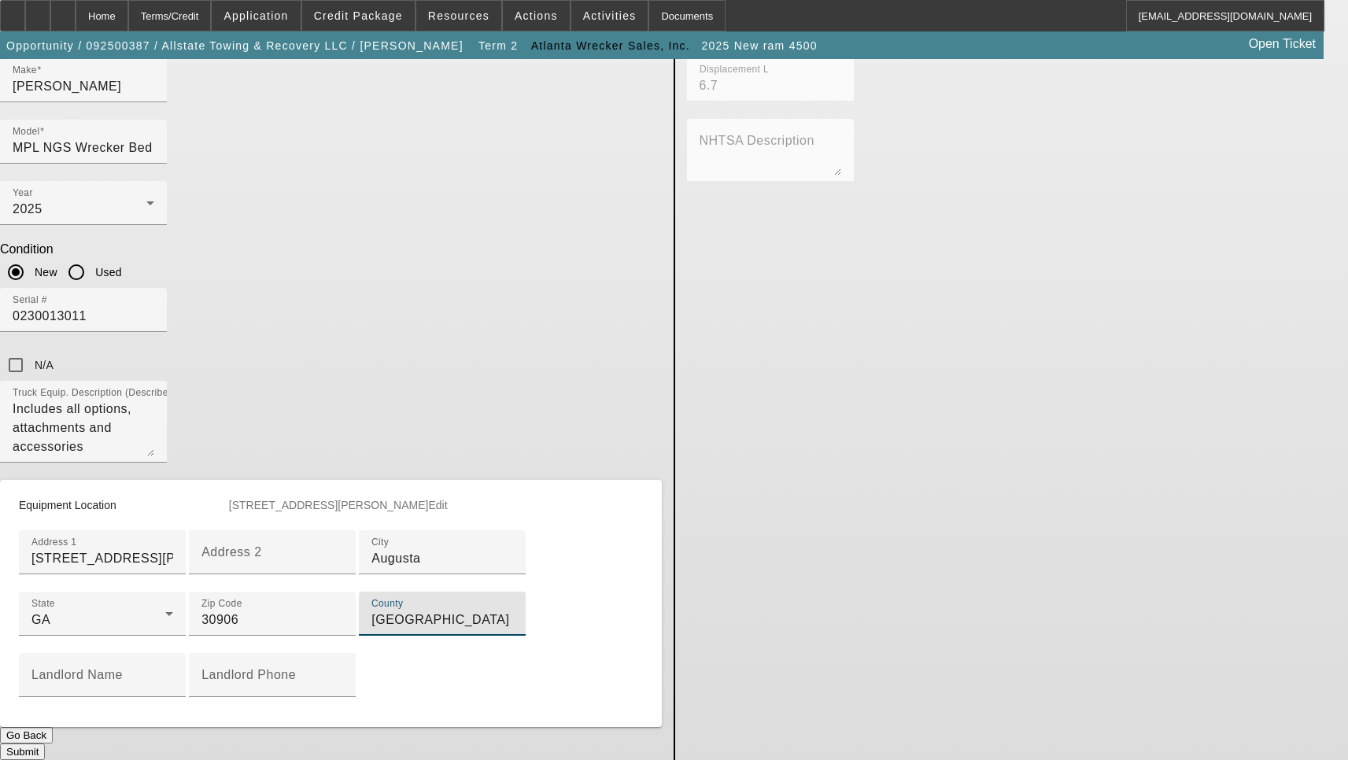
click at [45, 744] on button "Submit" at bounding box center [22, 752] width 45 height 17
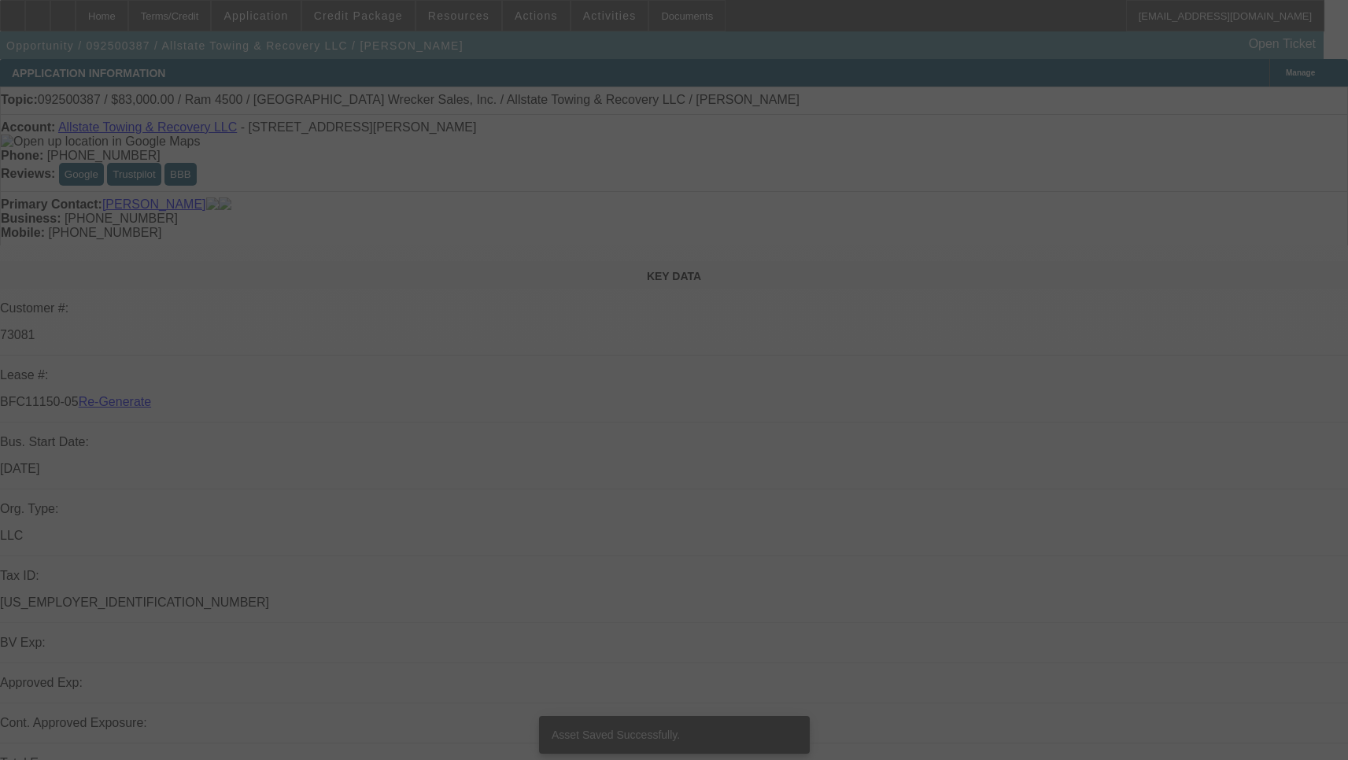
select select "3"
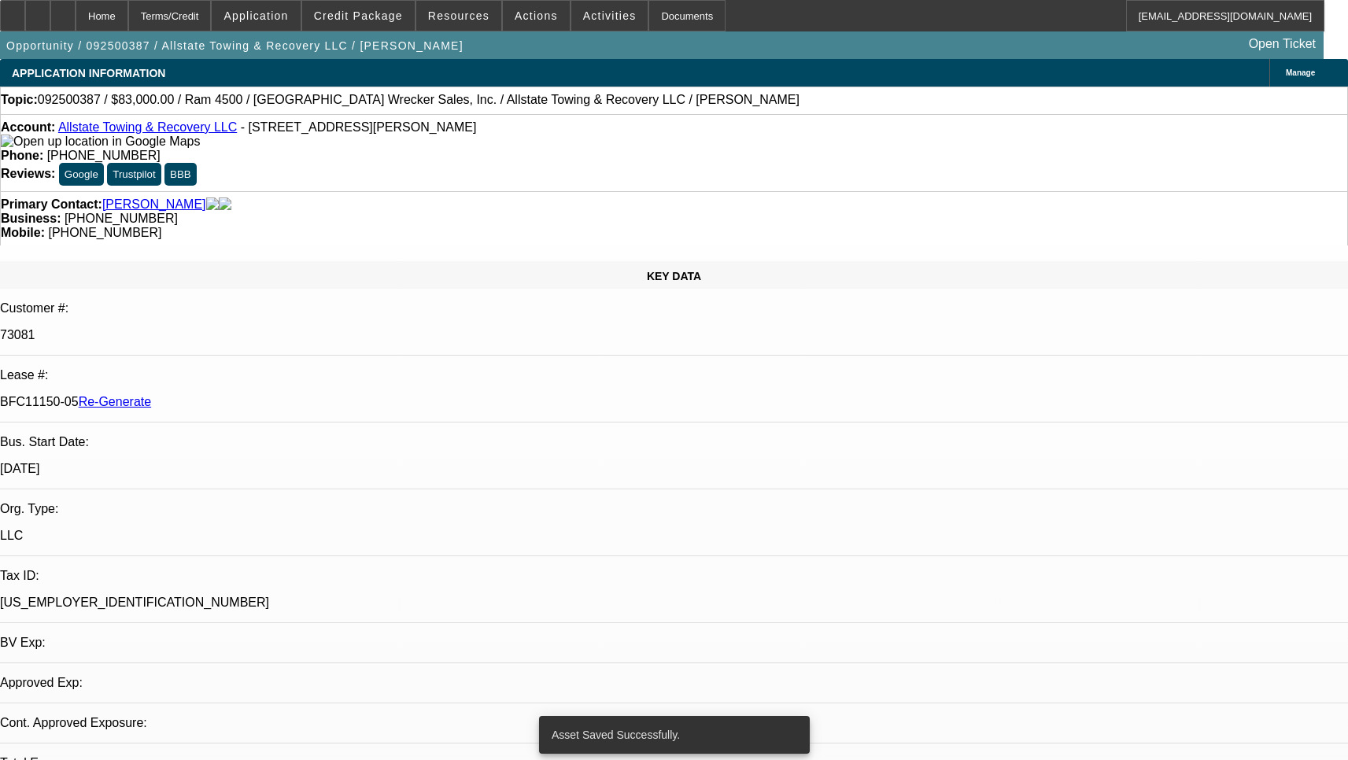
select select "0"
select select "2"
select select "0"
select select "6"
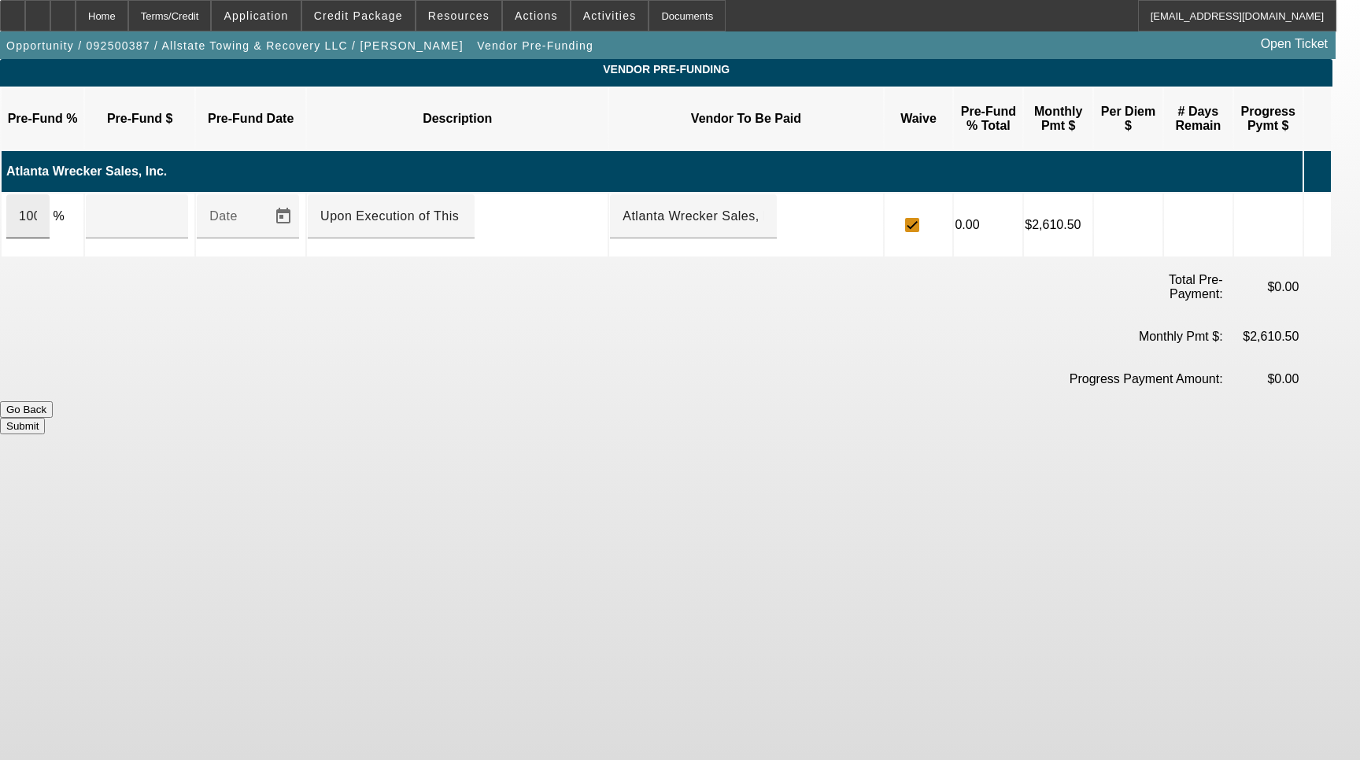
click at [50, 197] on div "100" at bounding box center [27, 216] width 43 height 44
type input "$104,700.00"
click at [45, 418] on button "Submit" at bounding box center [22, 426] width 45 height 17
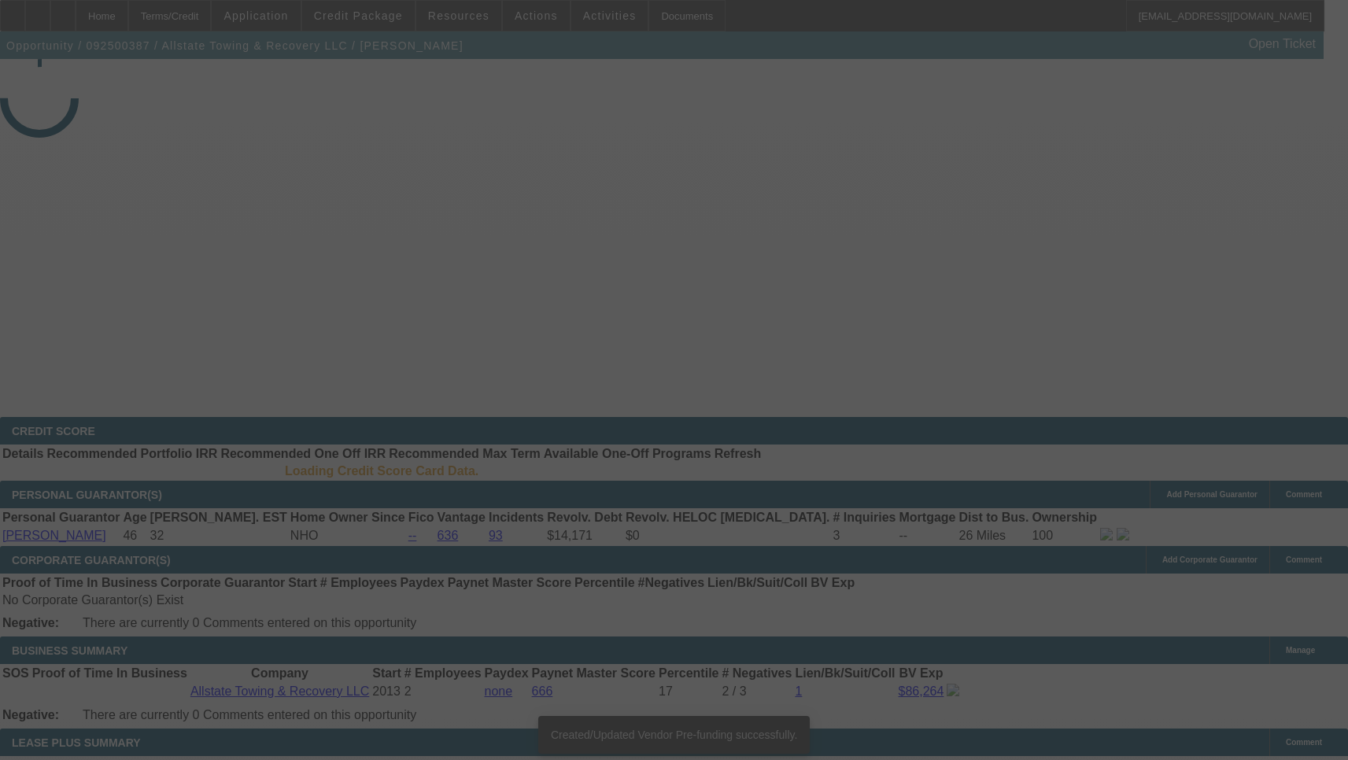
select select "3"
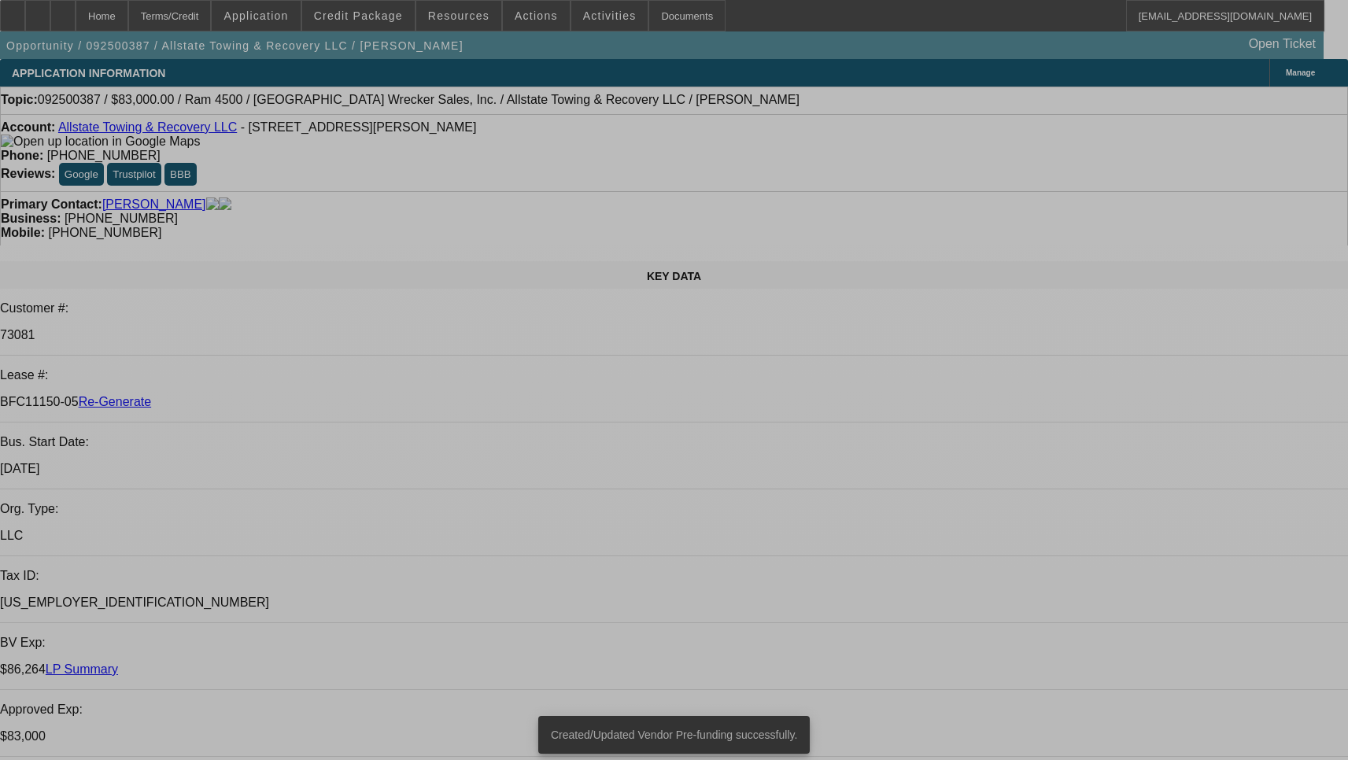
select select "0"
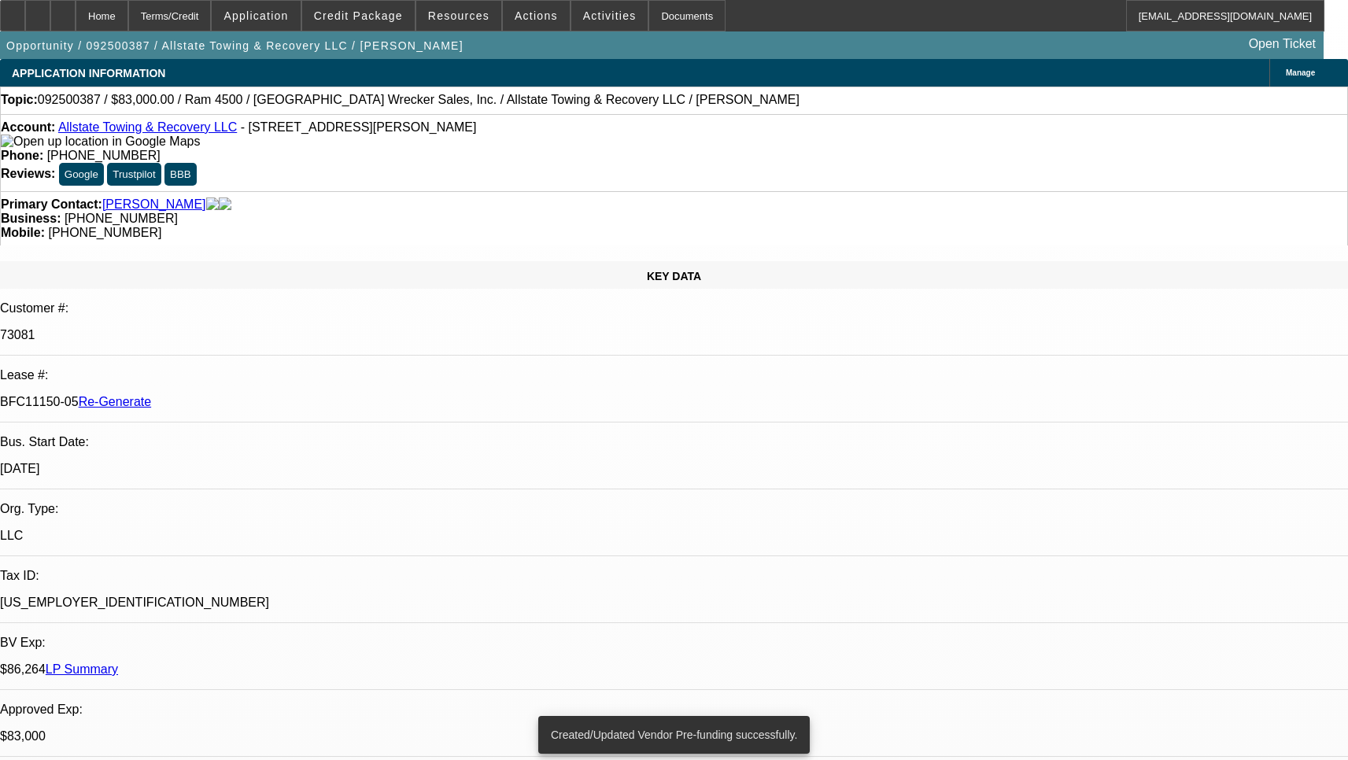
select select "2"
select select "0"
select select "6"
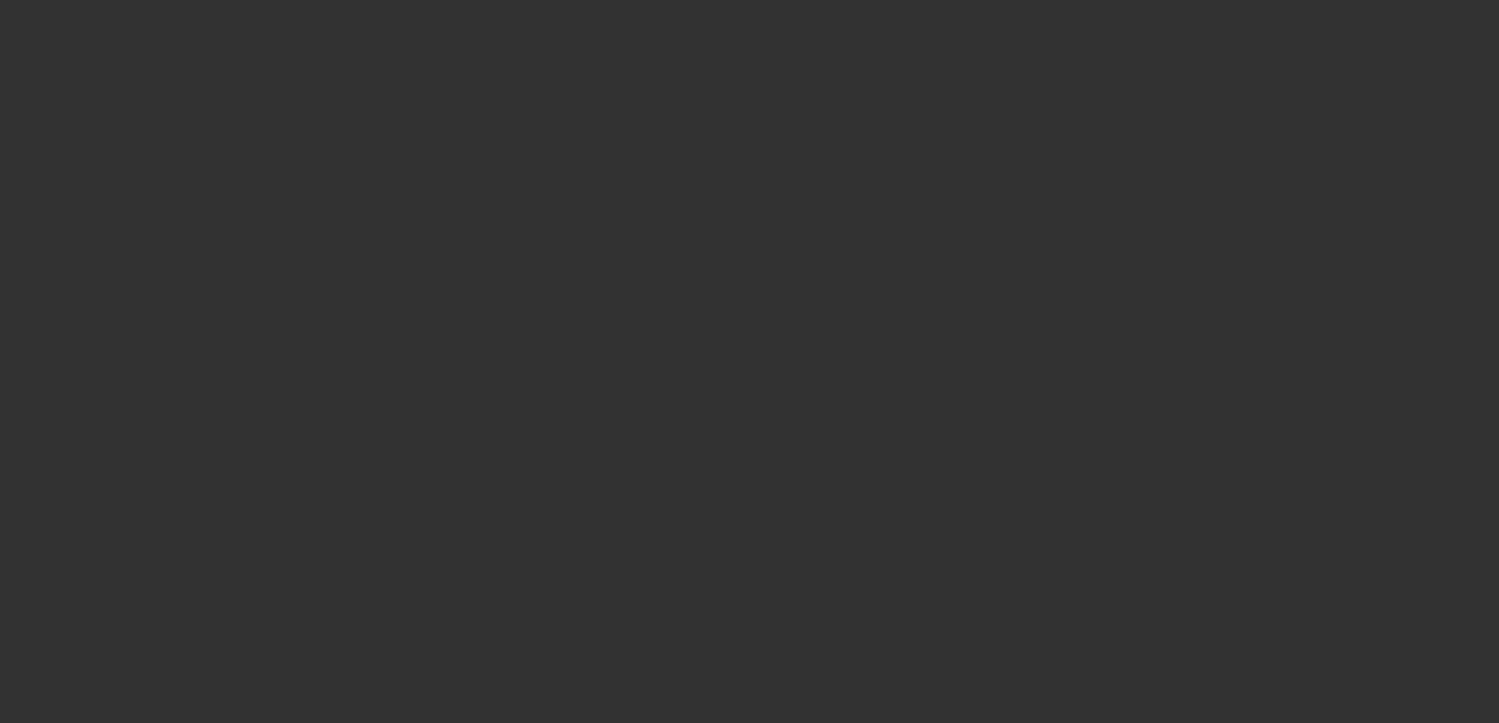
select select "4"
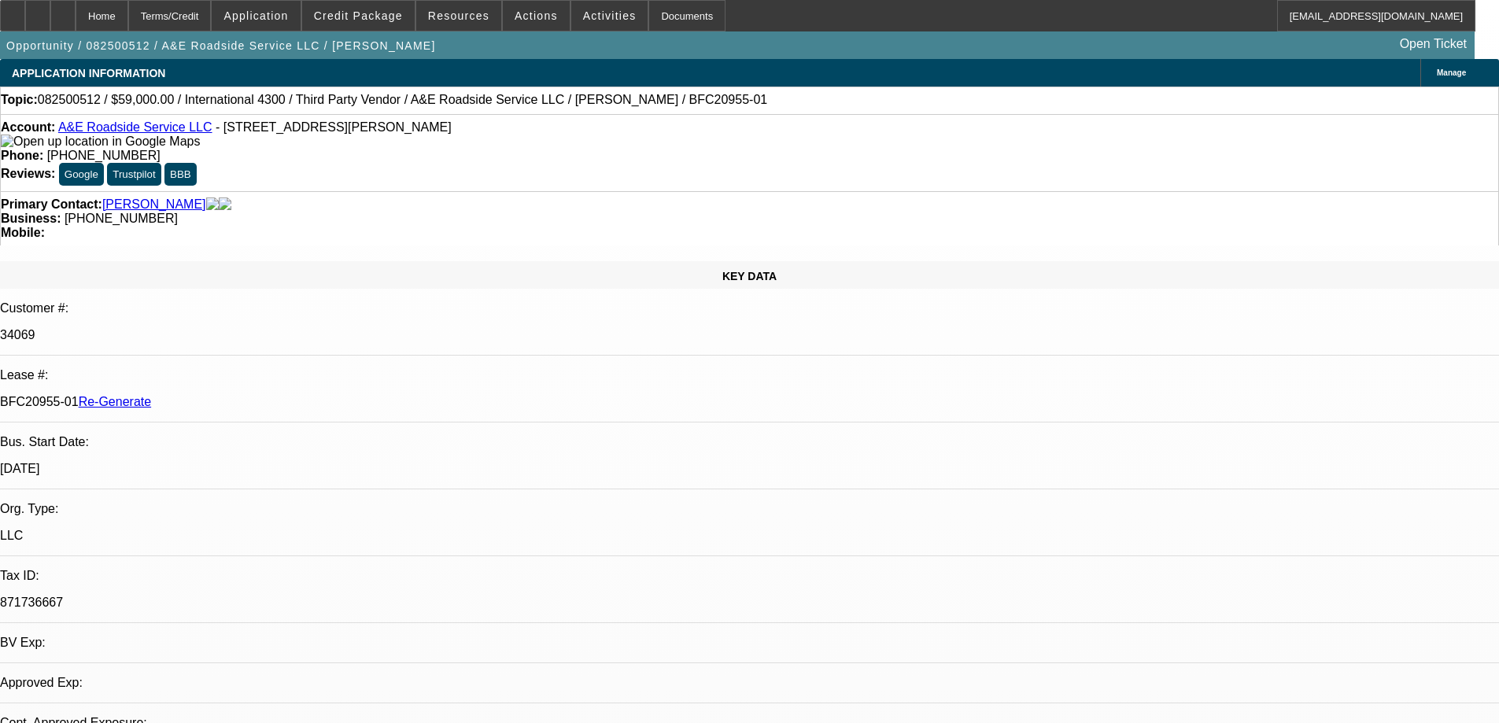
select select "0"
select select "0.1"
select select "4"
